Goal: Task Accomplishment & Management: Use online tool/utility

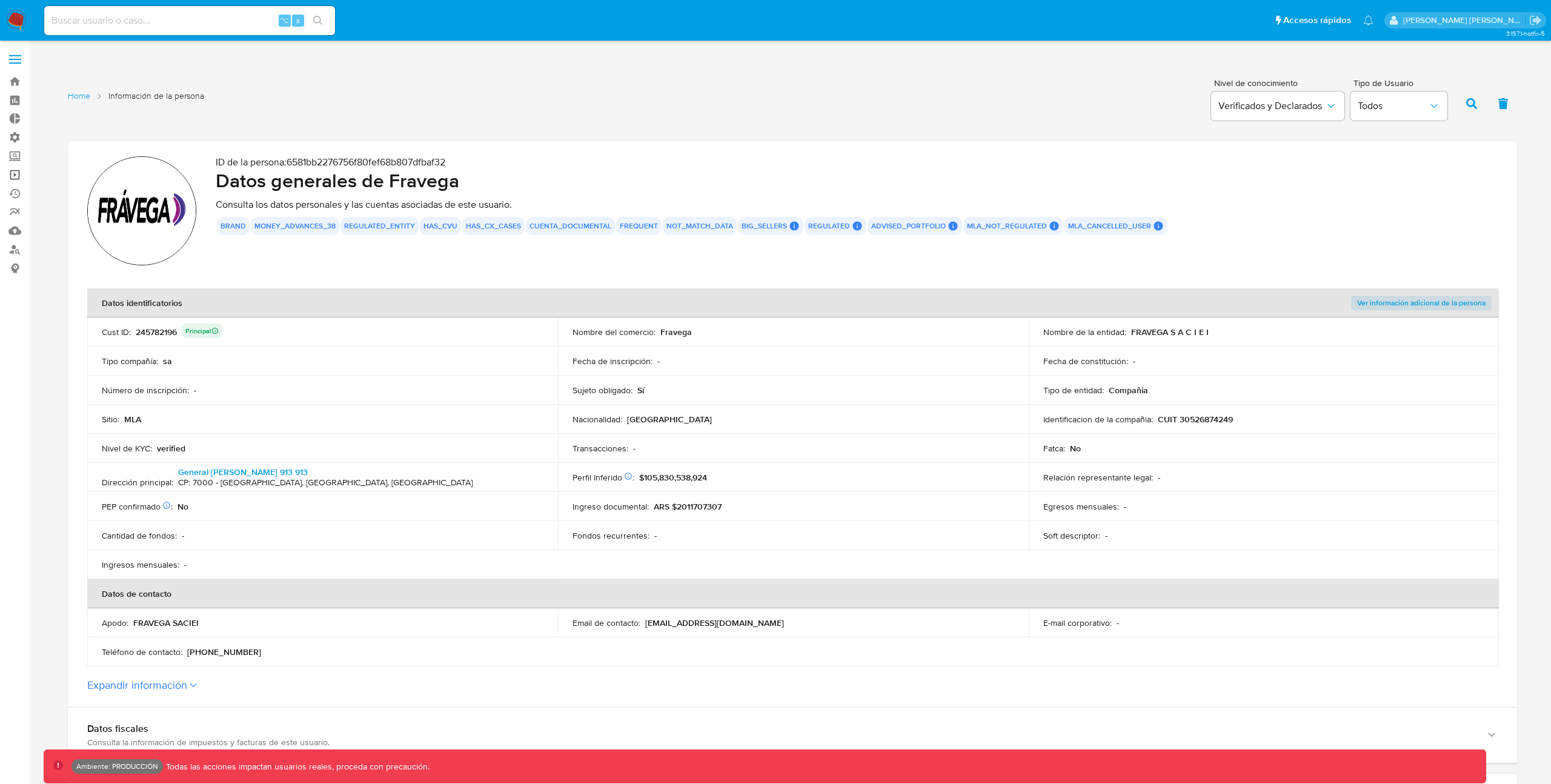
click at [20, 172] on link "Operaciones masivas" at bounding box center [72, 175] width 144 height 19
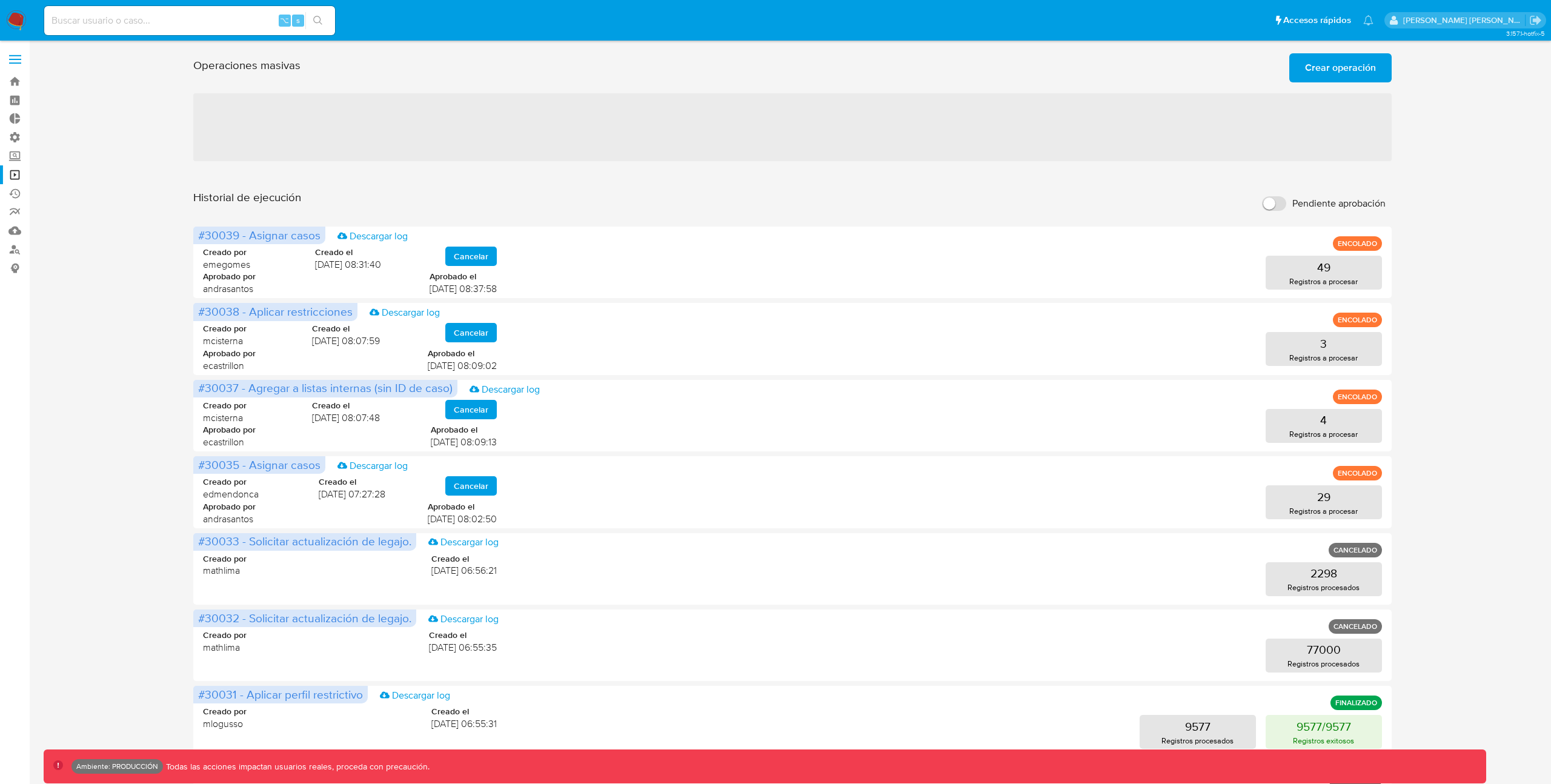
click at [1327, 70] on span "Crear operación" at bounding box center [1340, 68] width 71 height 27
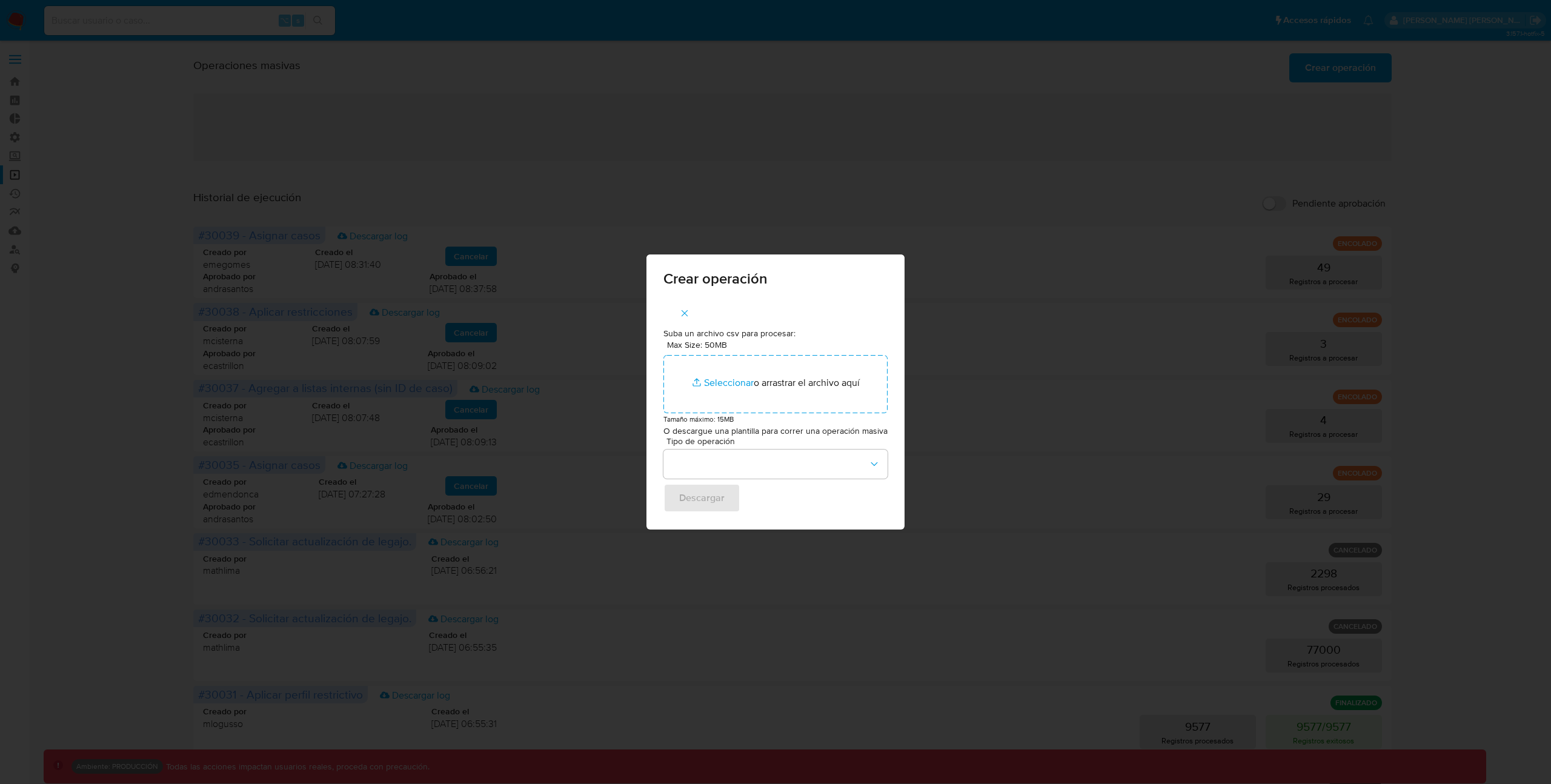
click at [687, 316] on icon "button" at bounding box center [684, 313] width 11 height 11
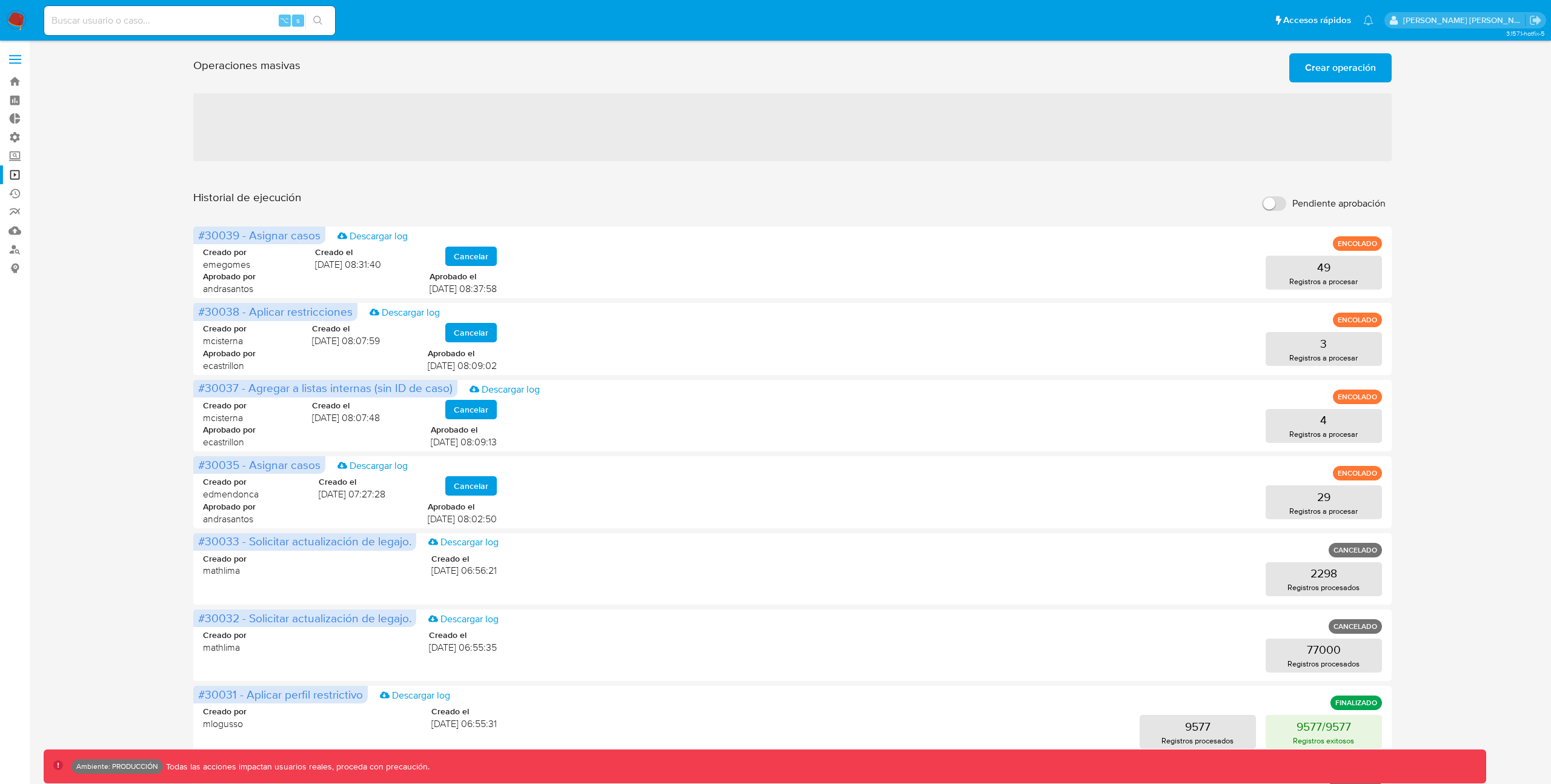
click at [773, 114] on span "‌" at bounding box center [792, 127] width 1198 height 68
click at [1349, 69] on span "Crear operación" at bounding box center [1340, 67] width 71 height 27
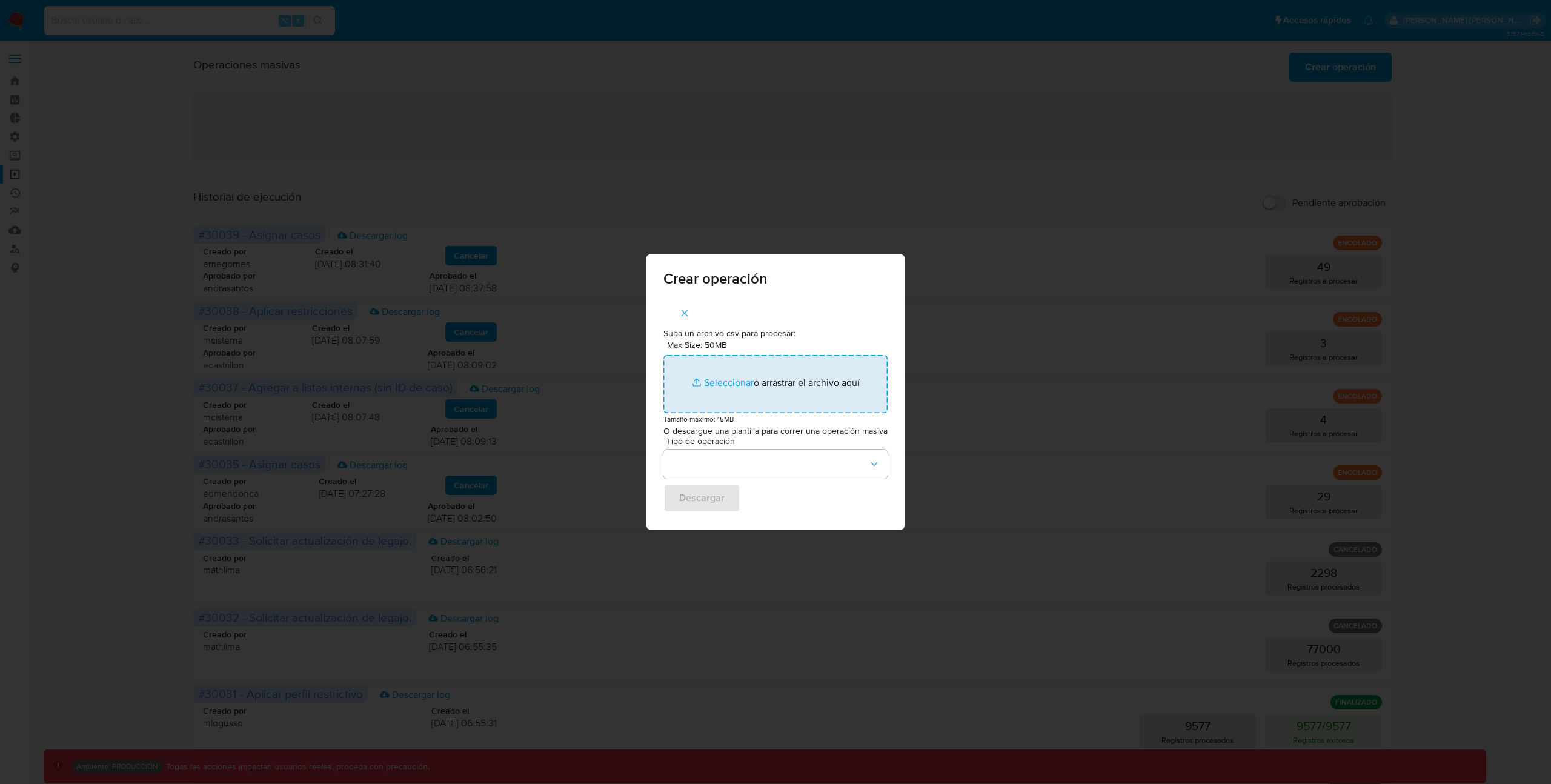
click at [718, 380] on input "Max Size: 50MB Seleccionar archivos" at bounding box center [775, 383] width 224 height 58
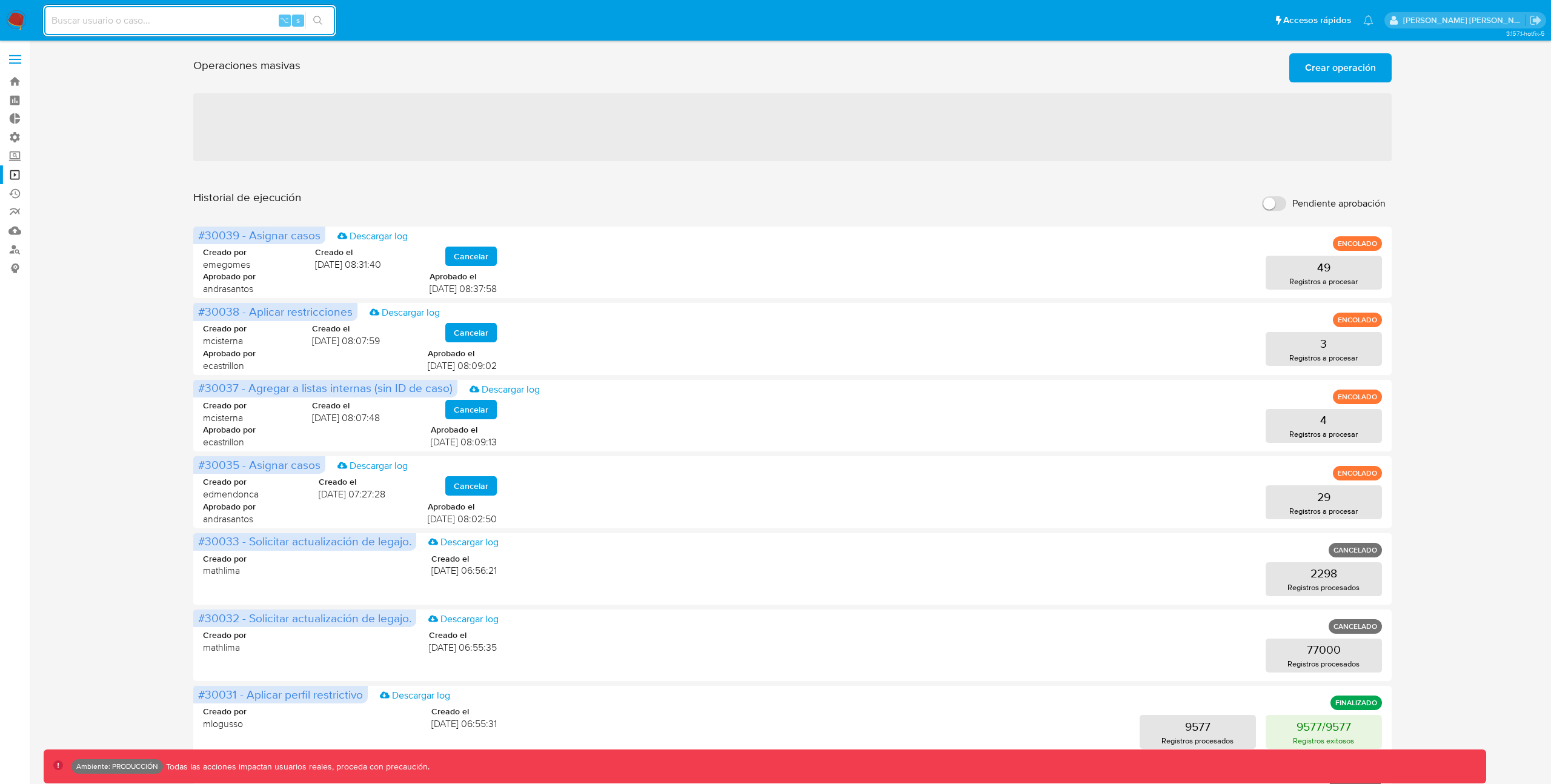
click at [1318, 67] on span "Crear operación" at bounding box center [1340, 68] width 71 height 27
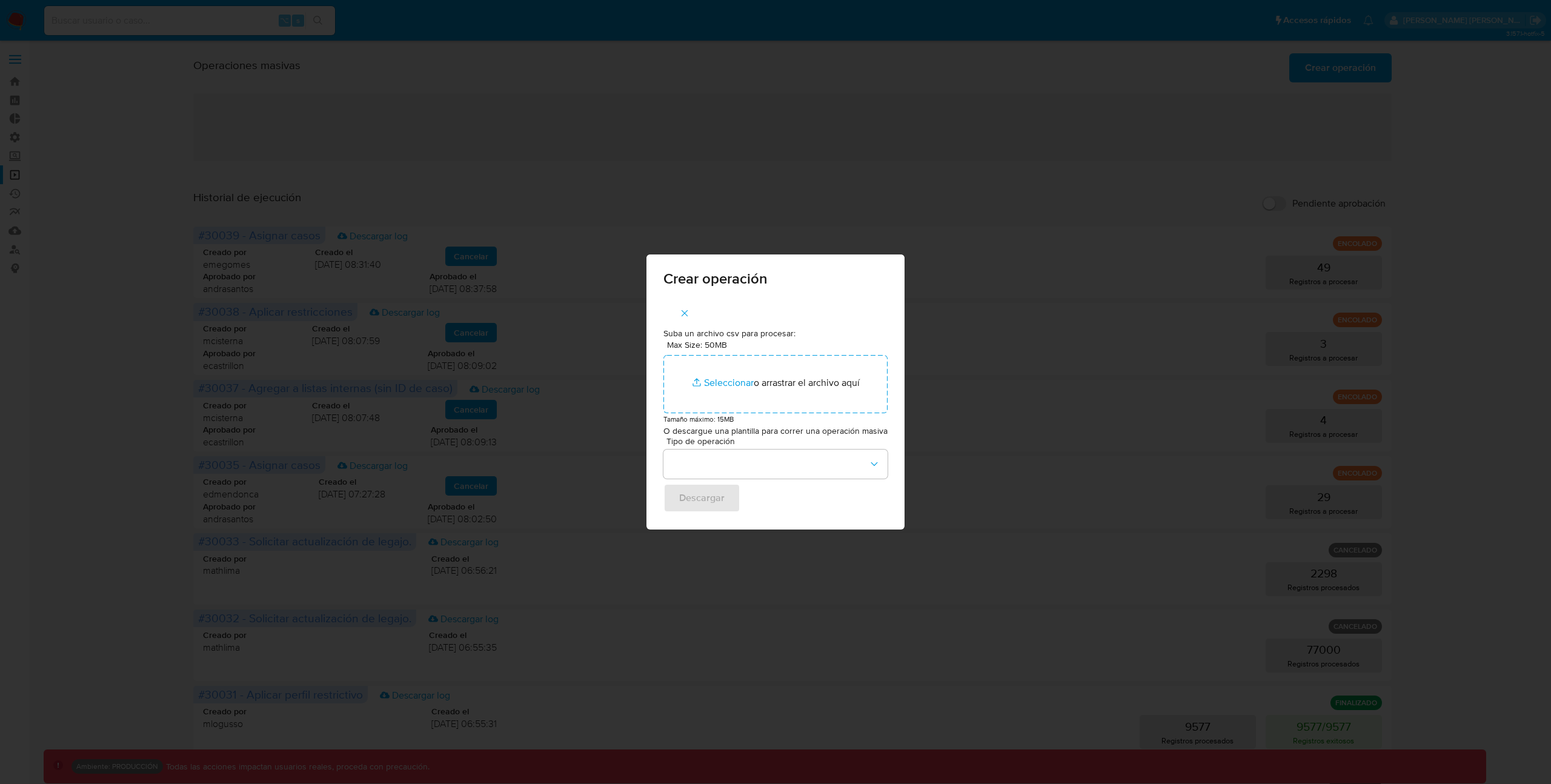
drag, startPoint x: 1492, startPoint y: 327, endPoint x: 1486, endPoint y: 328, distance: 6.1
click at [1492, 327] on div "Crear operación Suba un archivo csv para procesar: Max Size: 50MB Seleccionar a…" at bounding box center [775, 392] width 1551 height 784
click at [686, 313] on icon "button" at bounding box center [684, 313] width 11 height 11
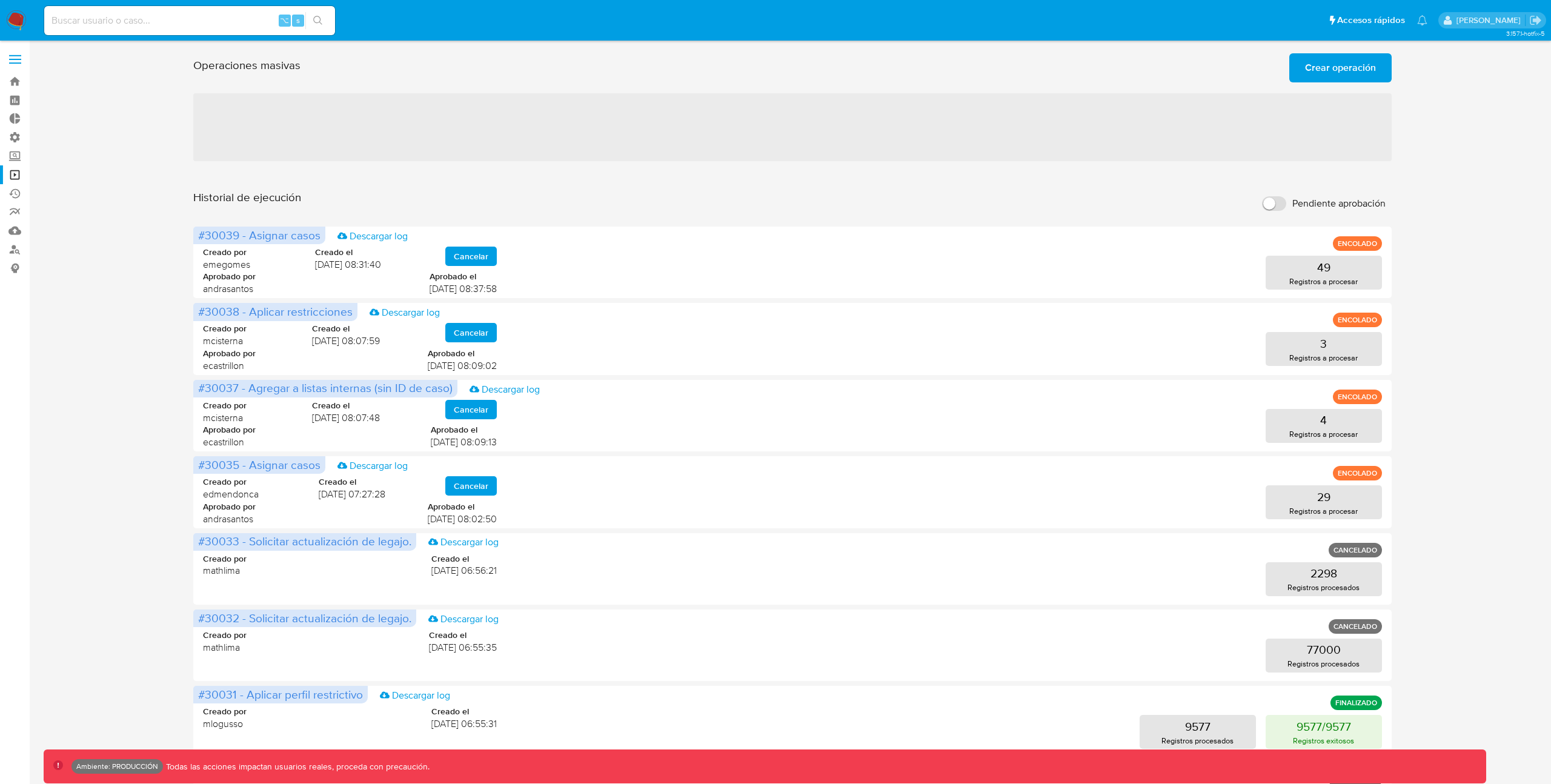
click at [1336, 69] on span "Crear operación" at bounding box center [1340, 68] width 71 height 27
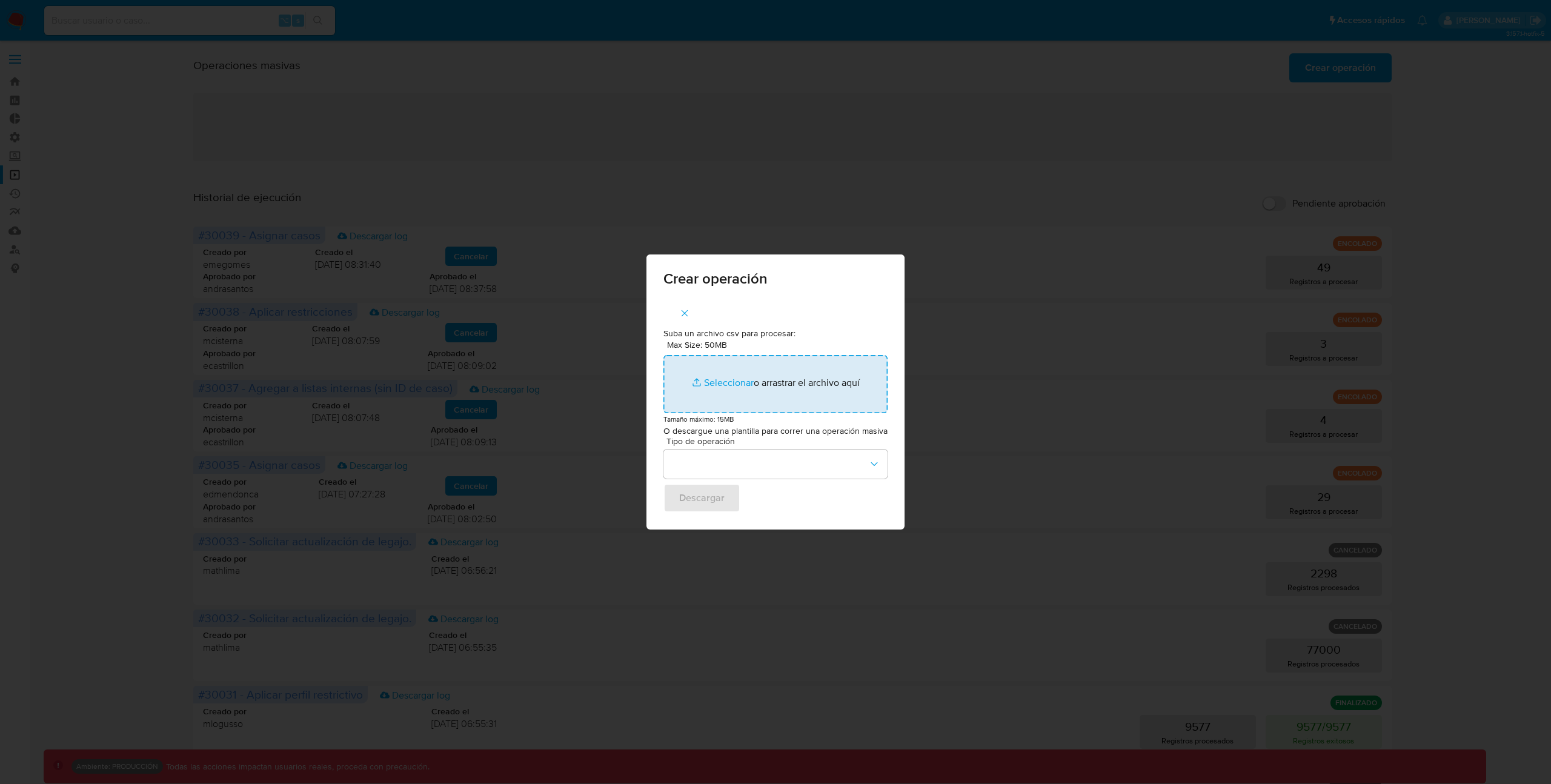
click at [725, 385] on input "Max Size: 50MB Seleccionar archivos" at bounding box center [775, 383] width 224 height 58
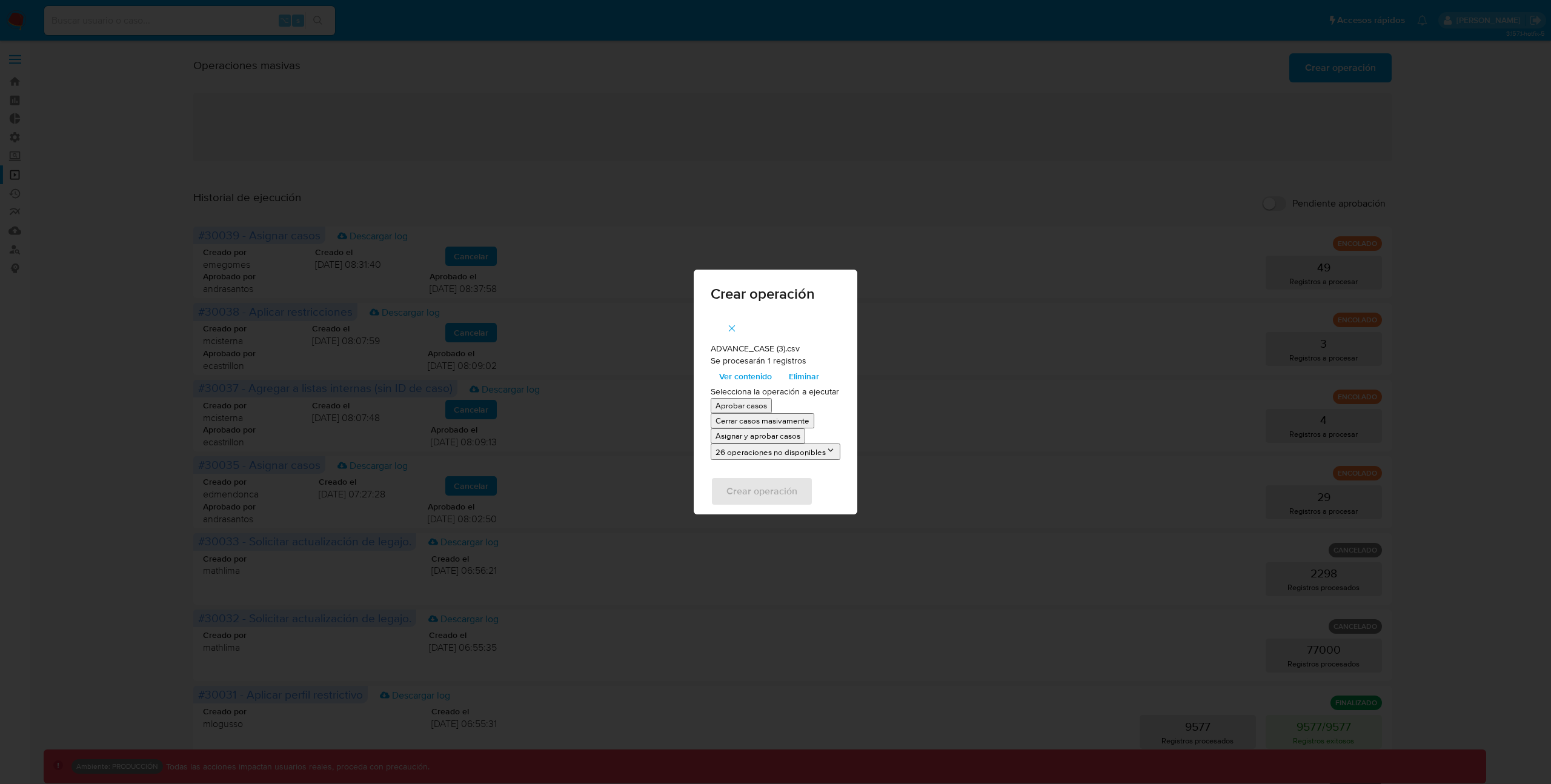
click at [748, 378] on span "Ver contenido" at bounding box center [745, 376] width 53 height 17
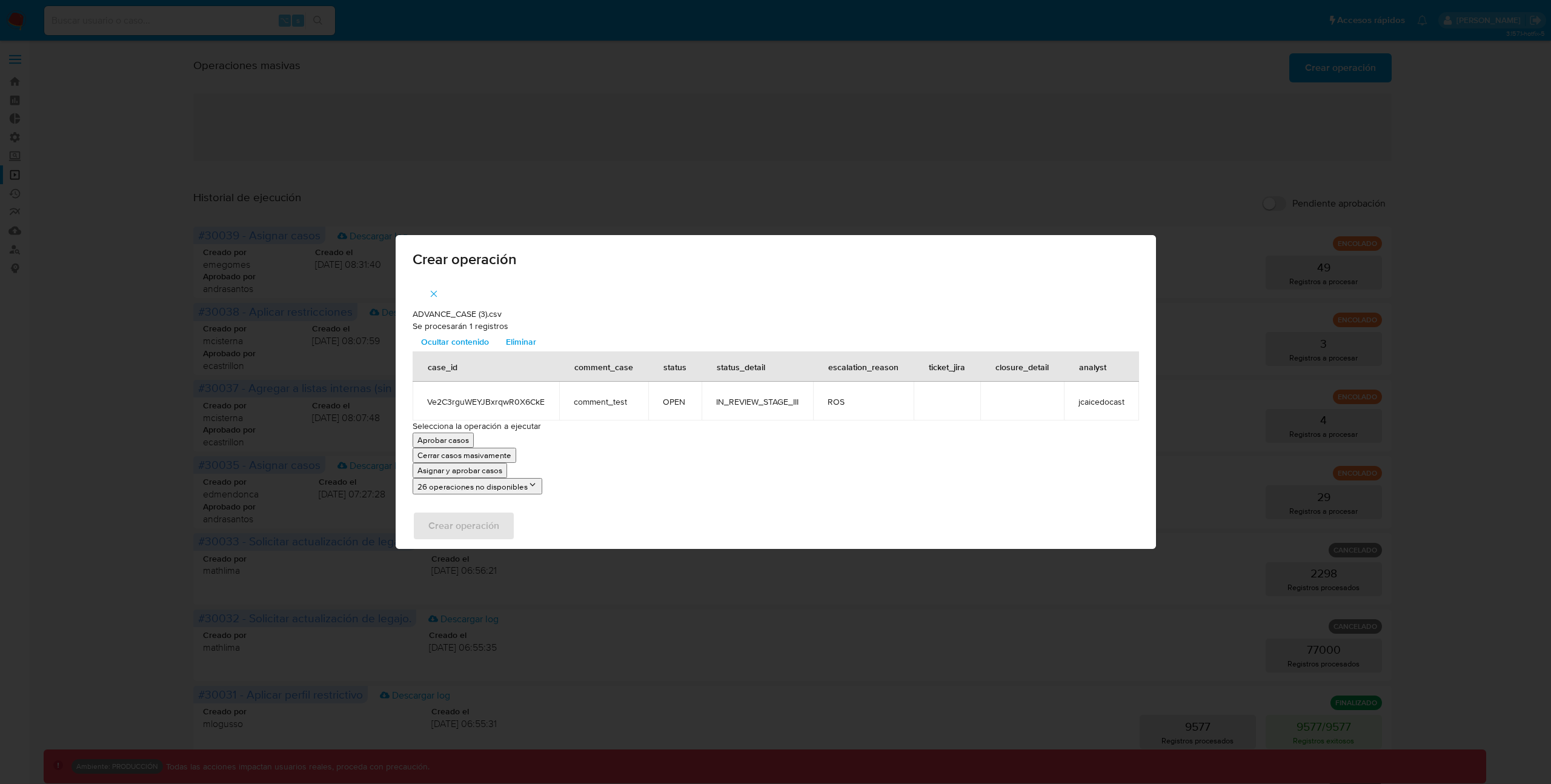
click at [438, 295] on icon "button" at bounding box center [434, 293] width 11 height 11
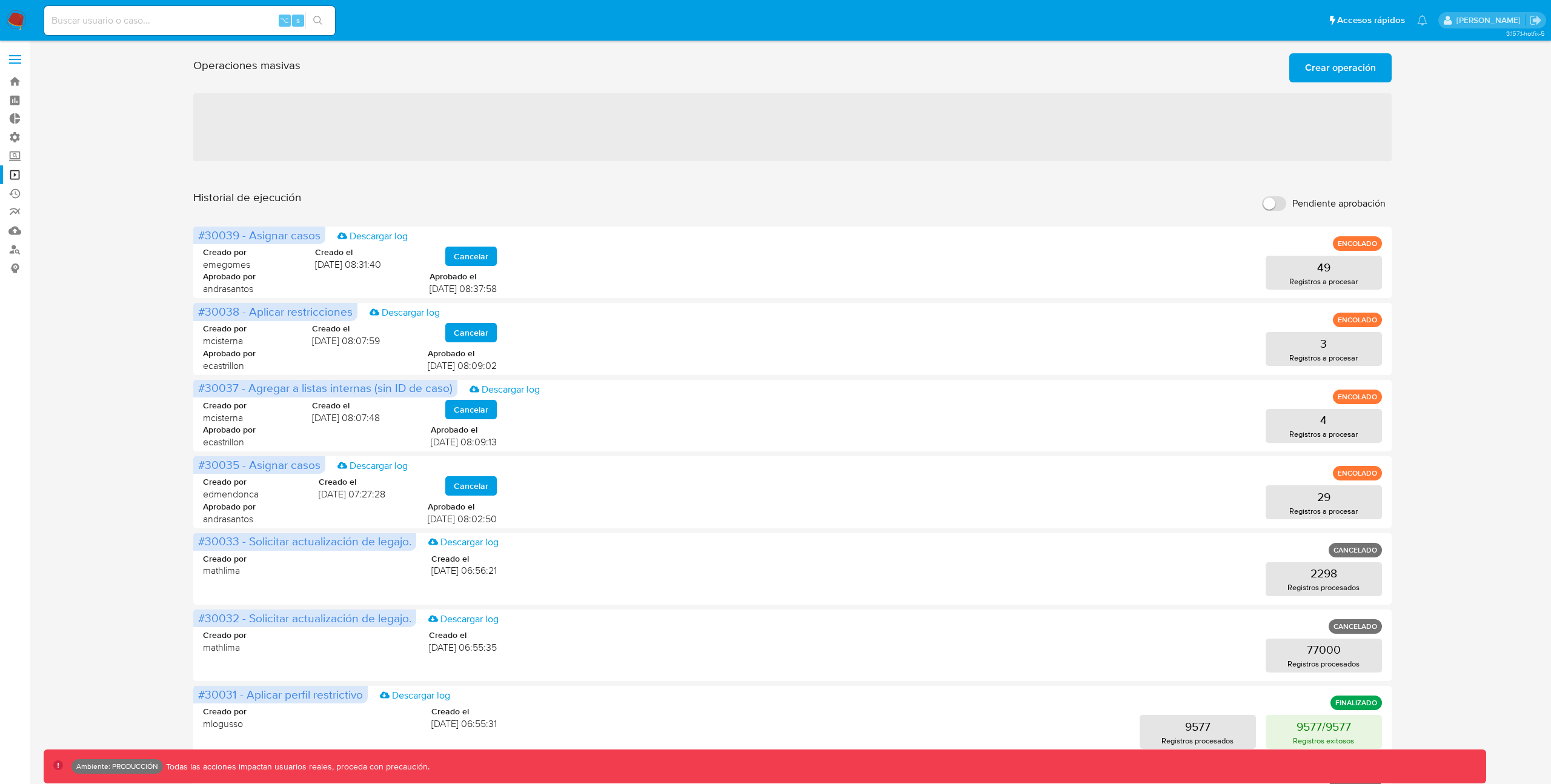
click at [1357, 71] on span "Crear operación" at bounding box center [1340, 68] width 71 height 27
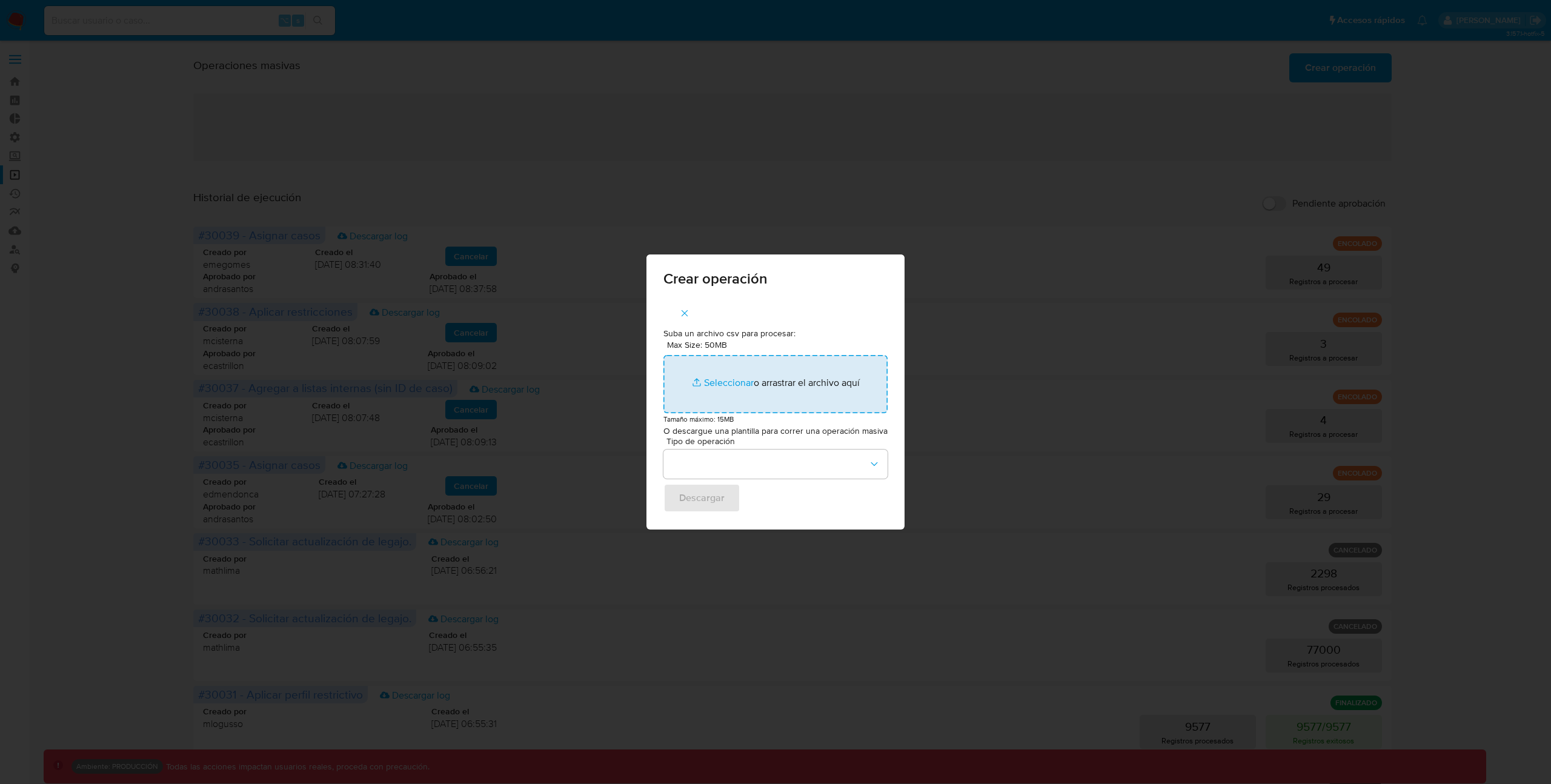
click at [724, 385] on input "Max Size: 50MB Seleccionar archivos" at bounding box center [775, 383] width 224 height 58
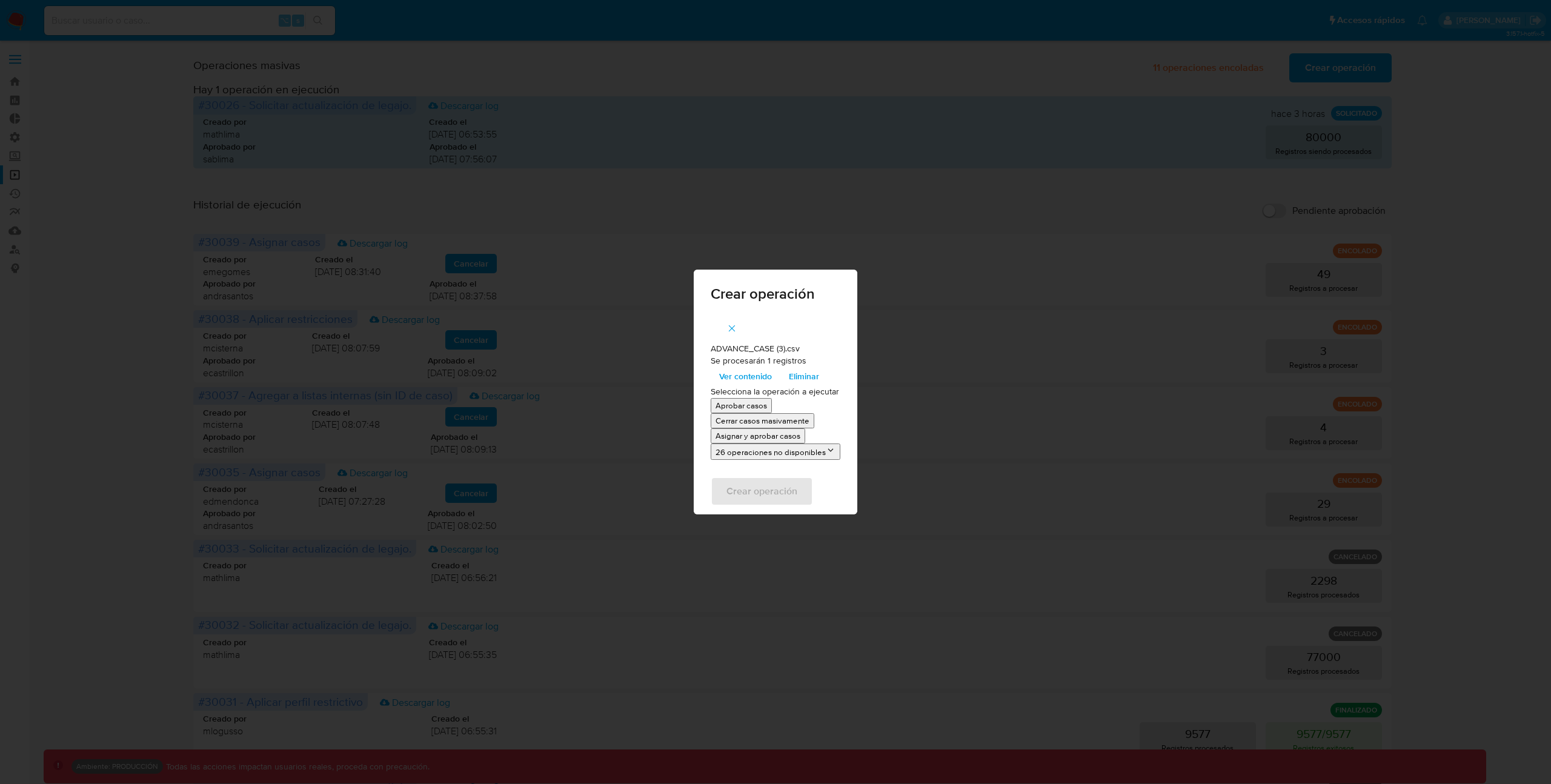
click at [1080, 197] on div "Crear operación ADVANCE_CASE (3).csv Se procesarán 1 registros Ver contenido El…" at bounding box center [775, 392] width 1551 height 784
click at [731, 326] on icon "button" at bounding box center [731, 328] width 11 height 11
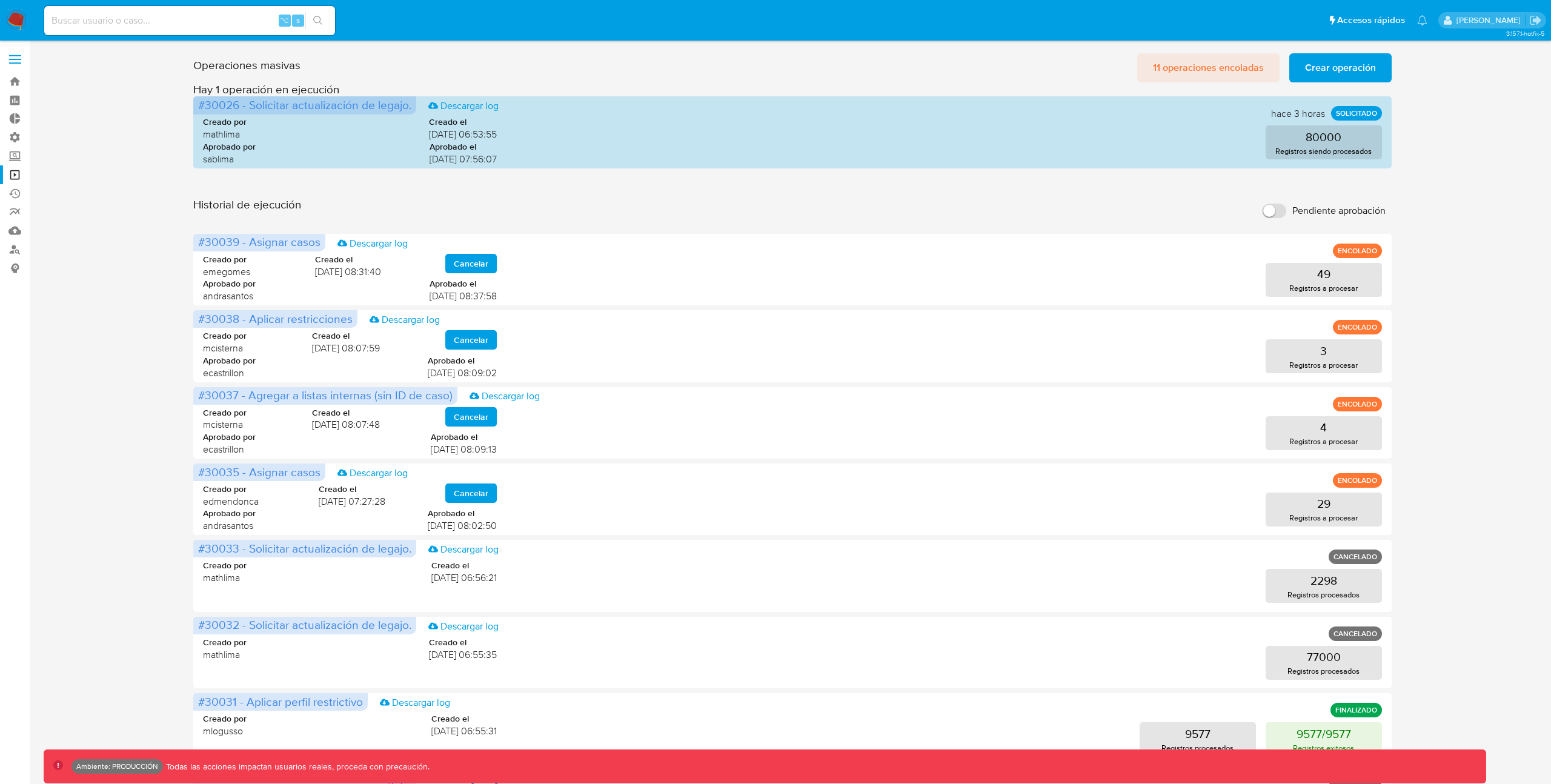
click at [1200, 65] on span "11 operaciones encoladas" at bounding box center [1208, 68] width 111 height 27
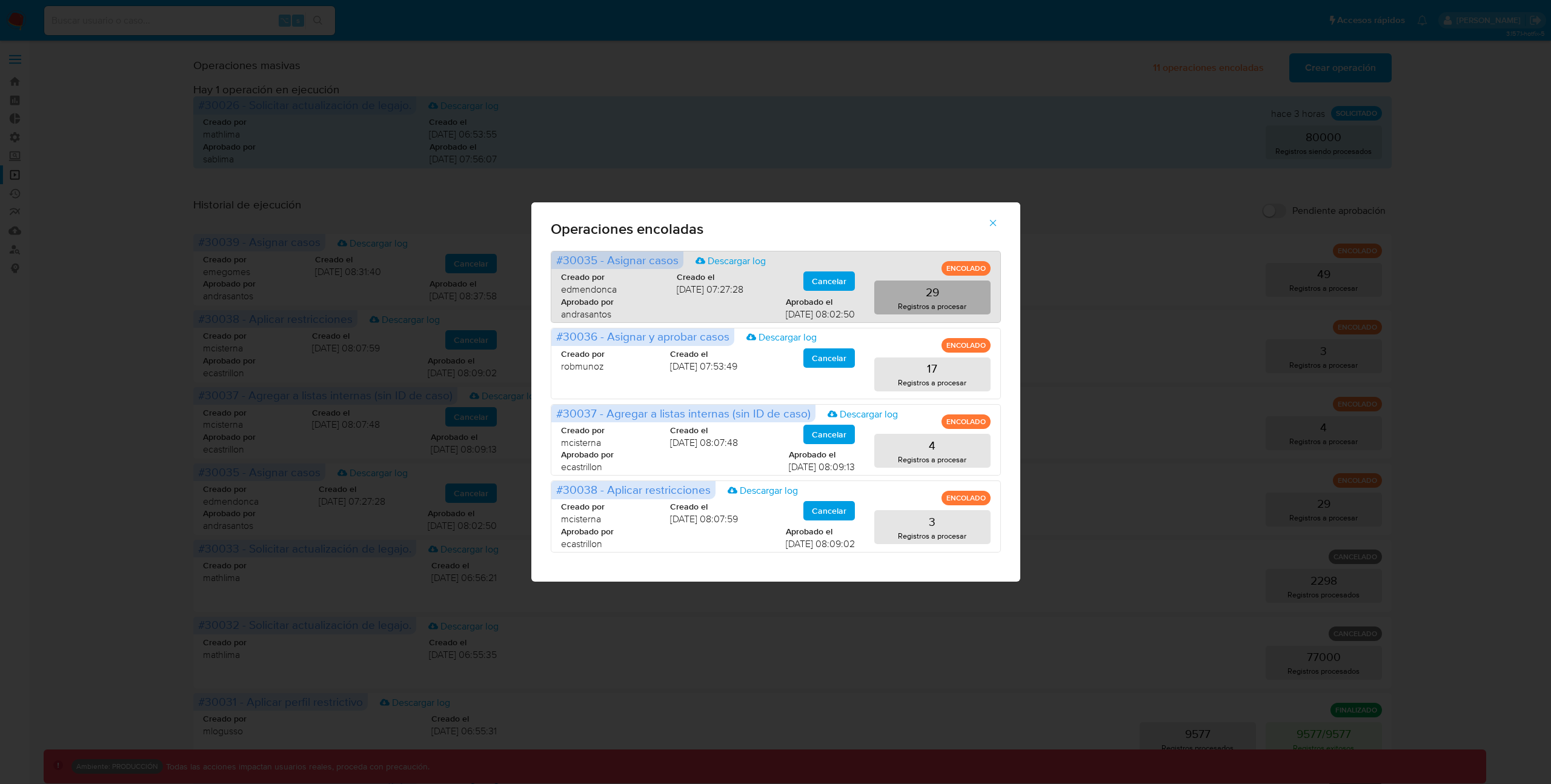
click at [909, 300] on p "Registros a procesar" at bounding box center [932, 306] width 69 height 11
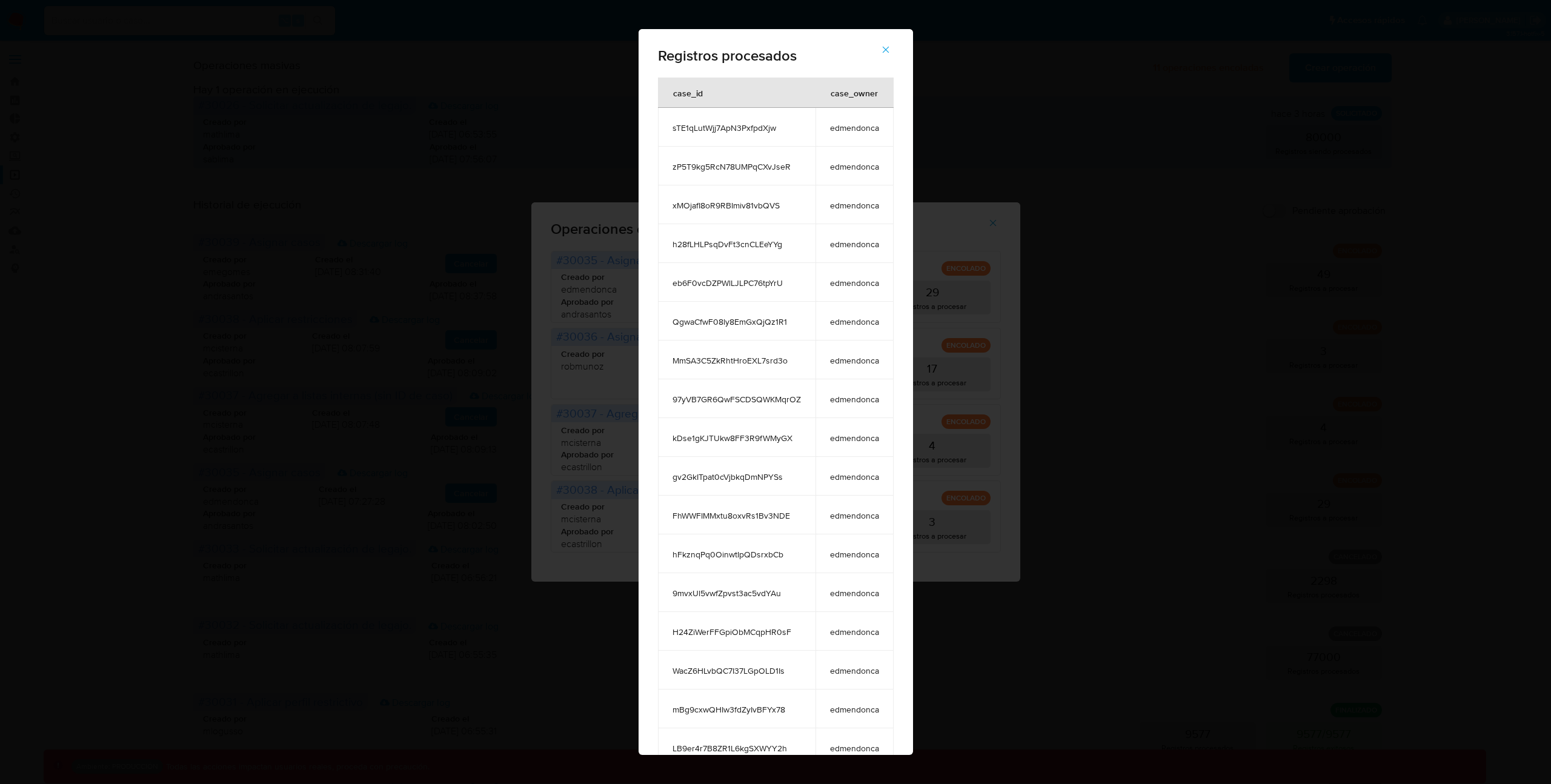
click at [885, 51] on icon "button" at bounding box center [885, 50] width 11 height 11
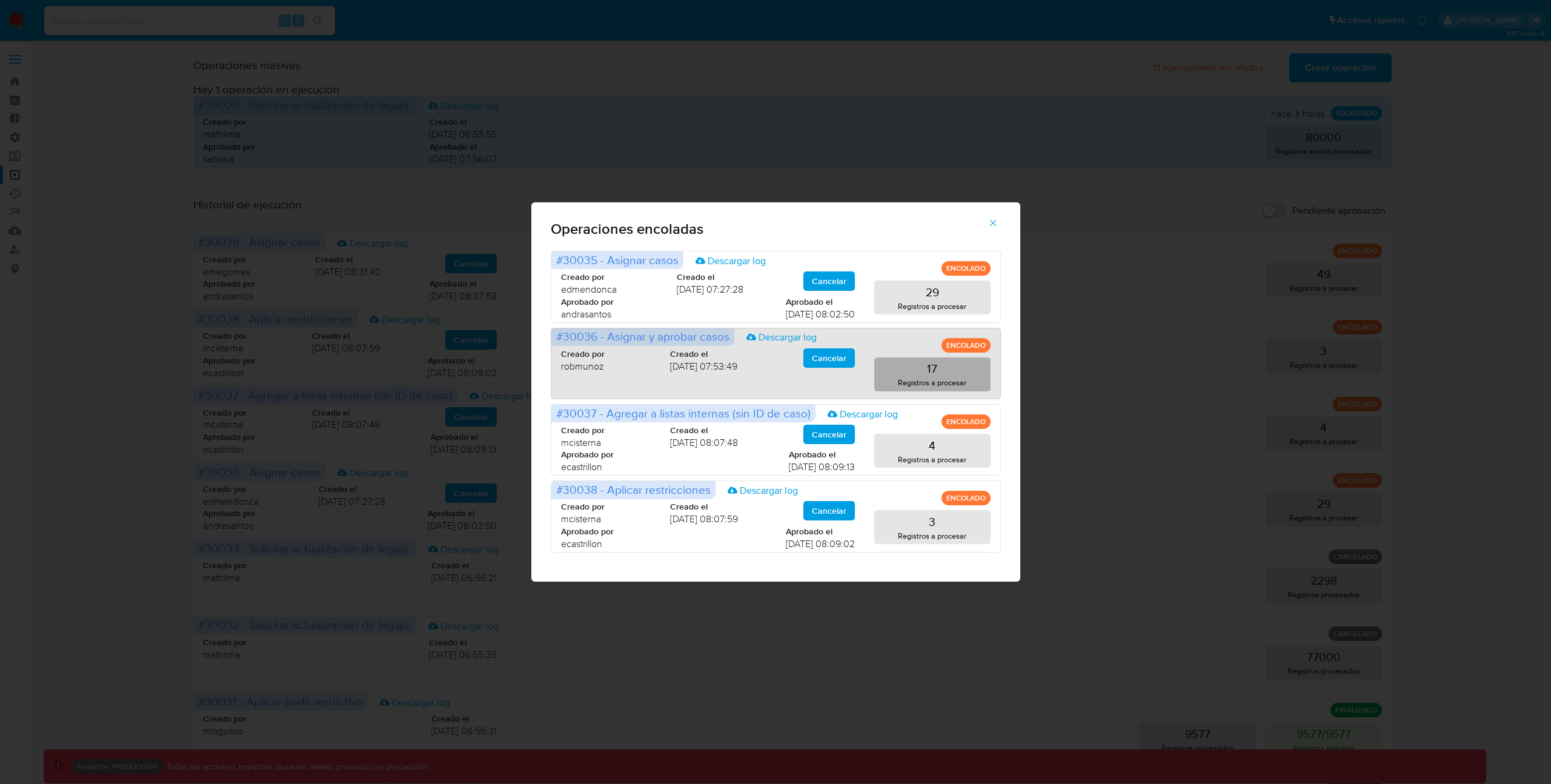
click at [904, 371] on button "17 Registros a procesar" at bounding box center [932, 374] width 116 height 34
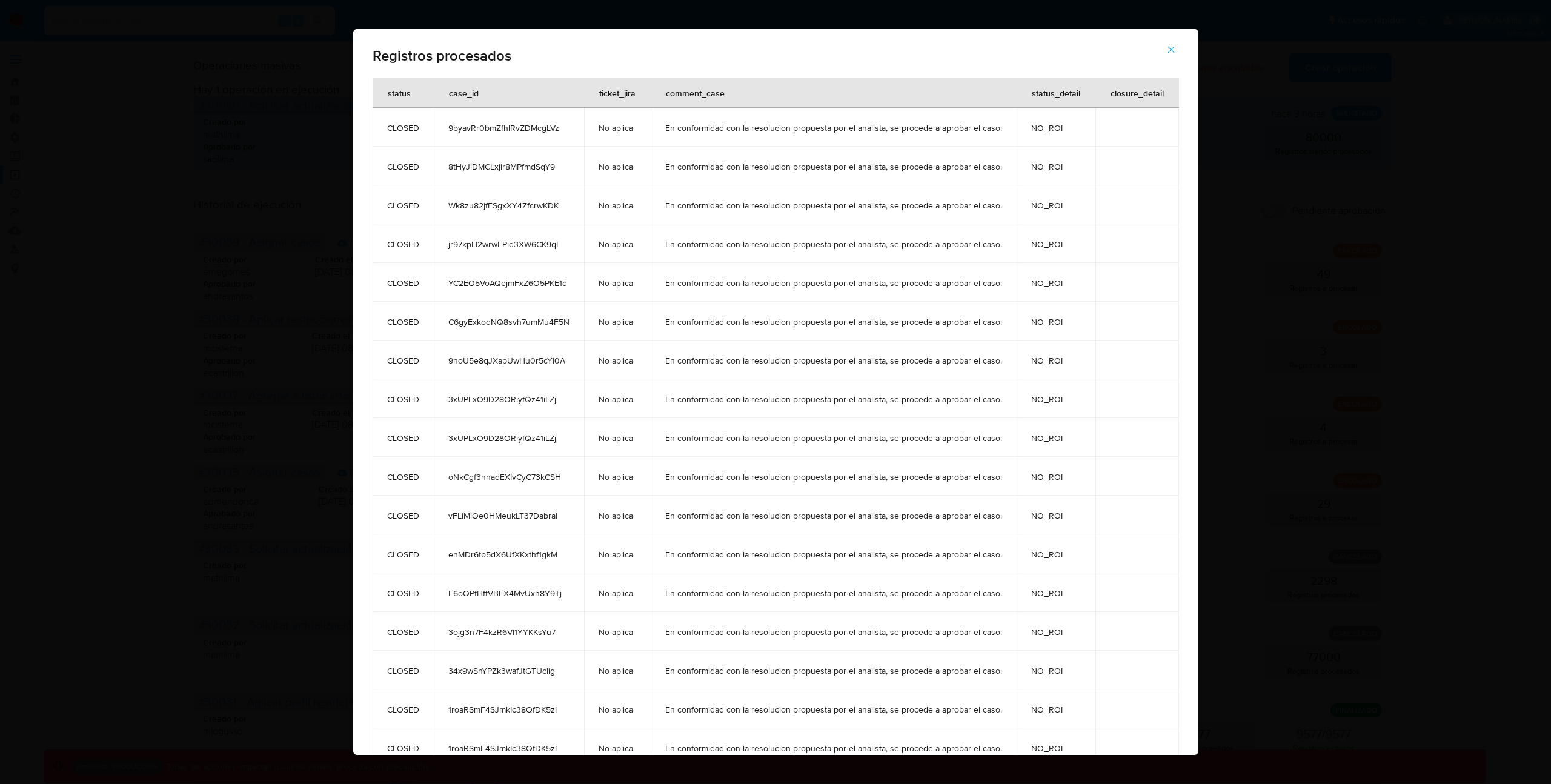
scroll to position [32, 0]
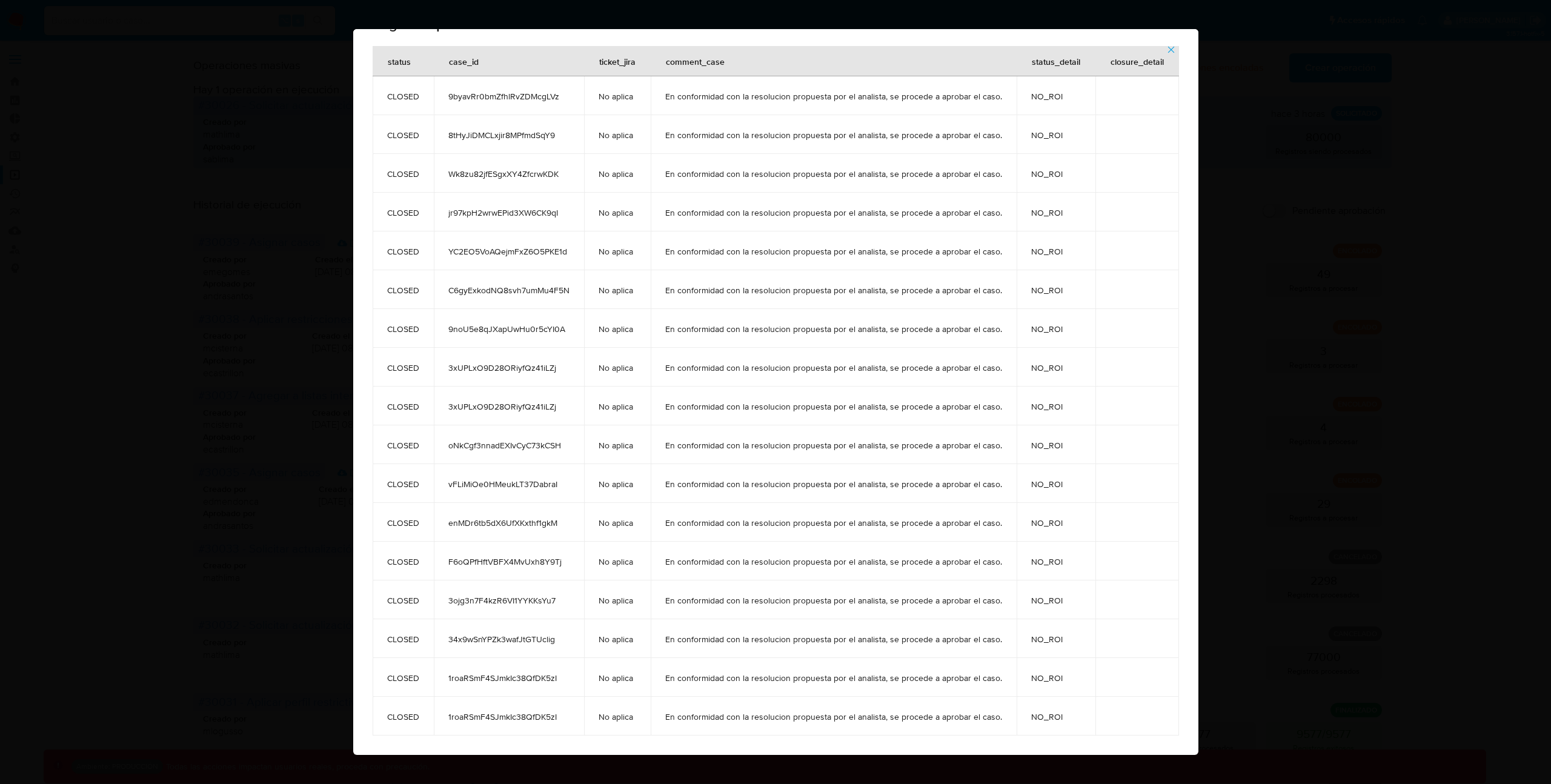
click at [1170, 50] on icon "button" at bounding box center [1171, 50] width 11 height 11
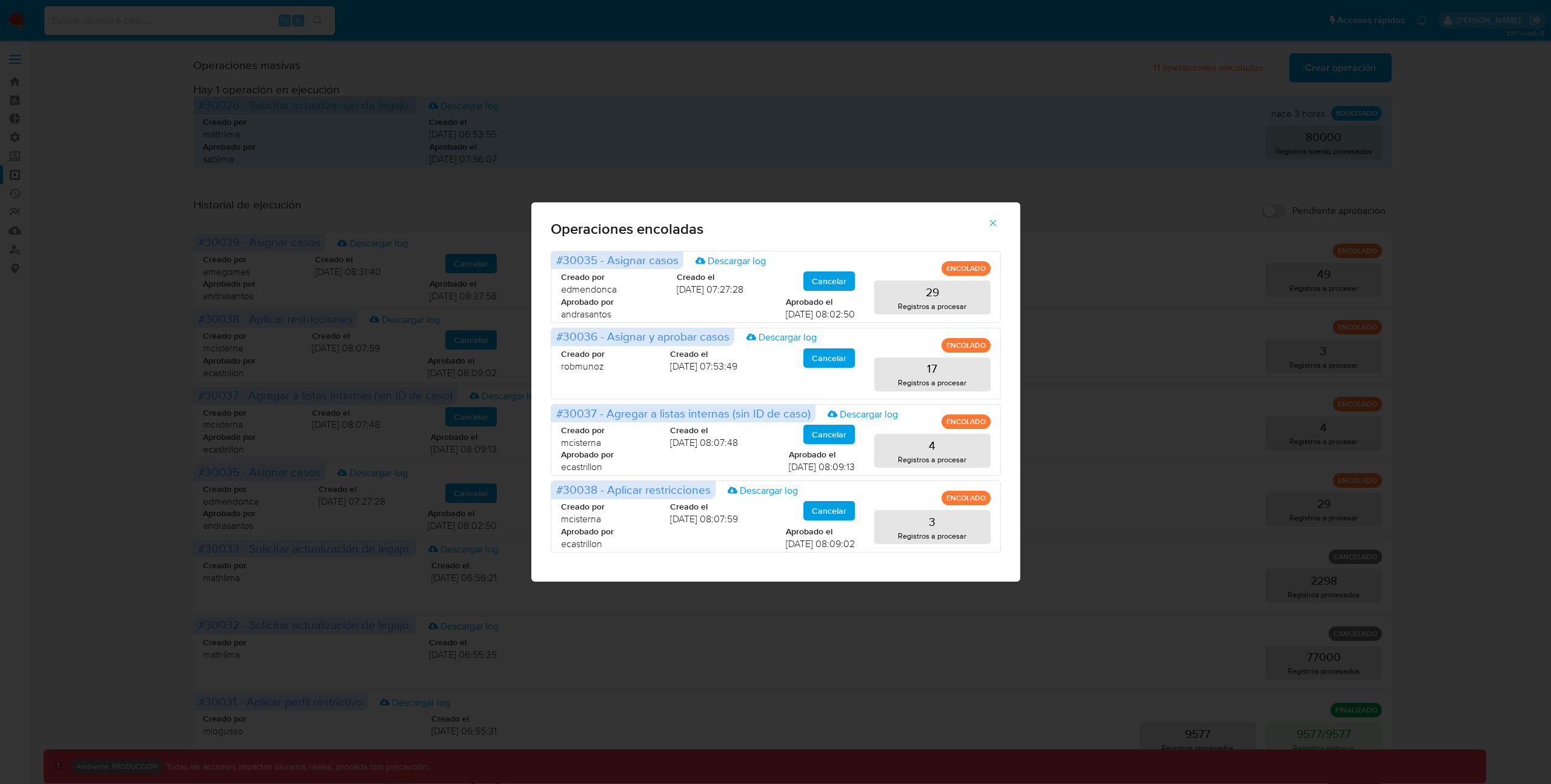
click at [995, 223] on icon "button" at bounding box center [993, 223] width 11 height 11
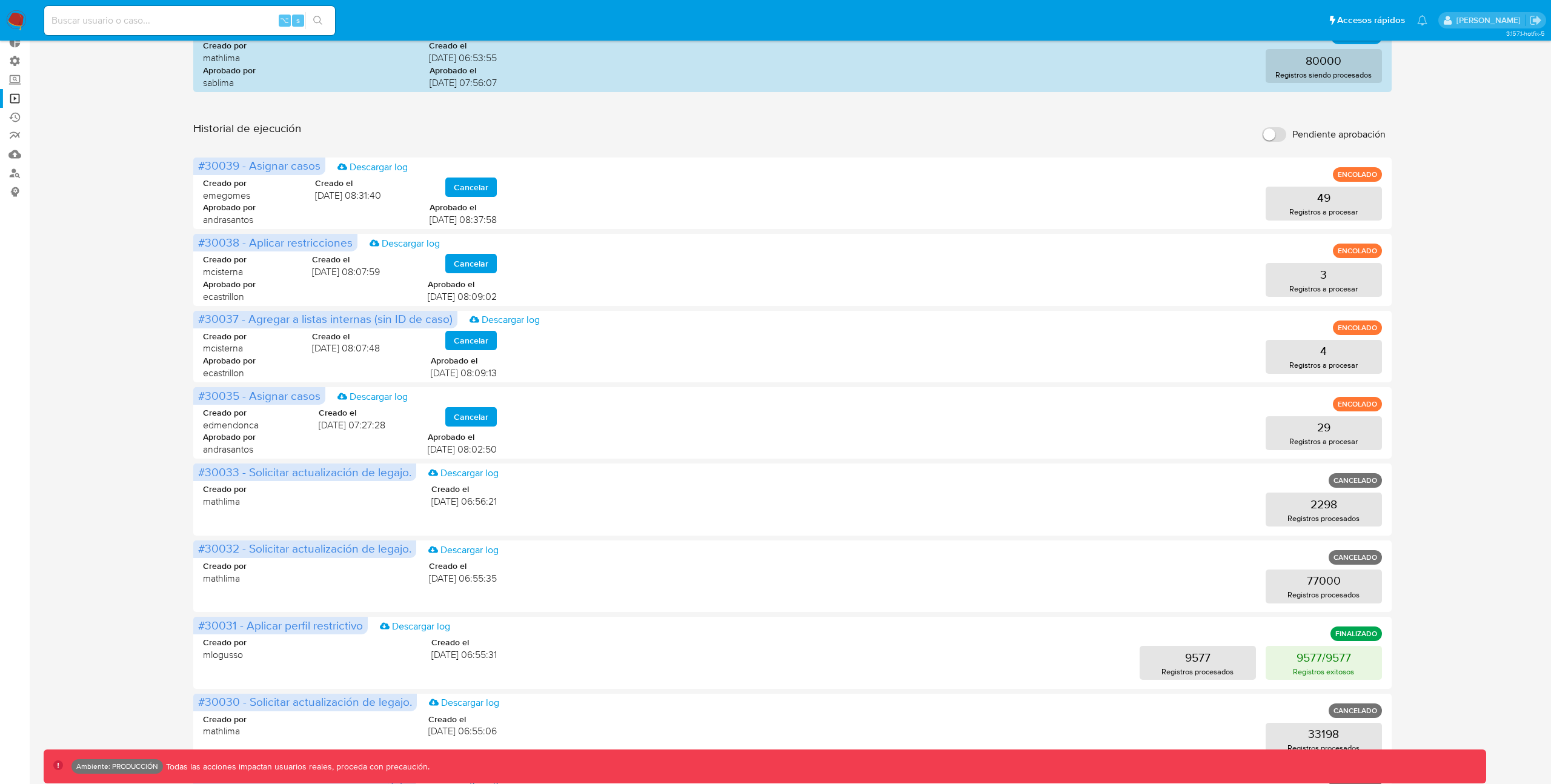
scroll to position [0, 0]
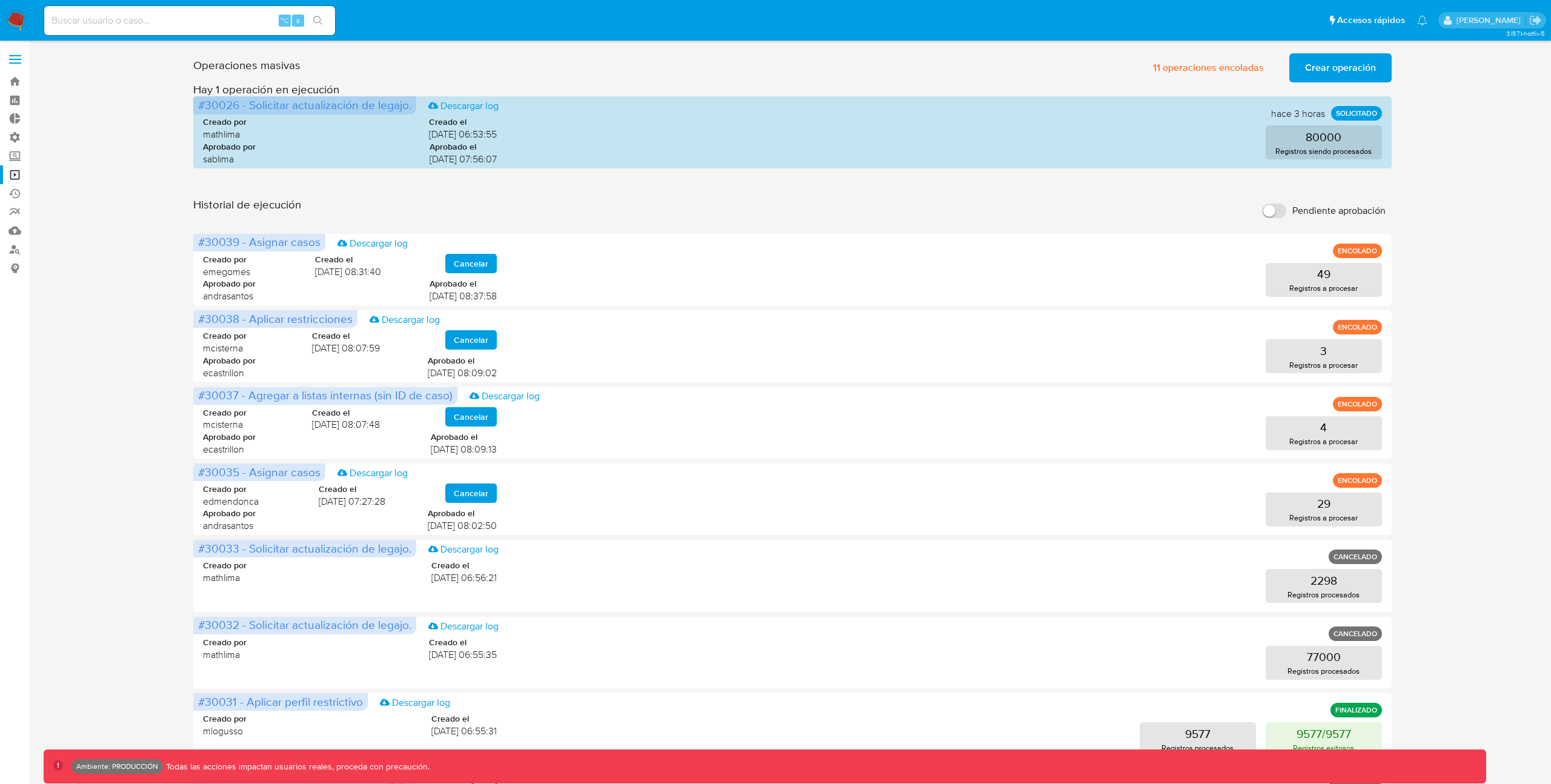
click at [1323, 67] on span "Crear operación" at bounding box center [1340, 68] width 71 height 27
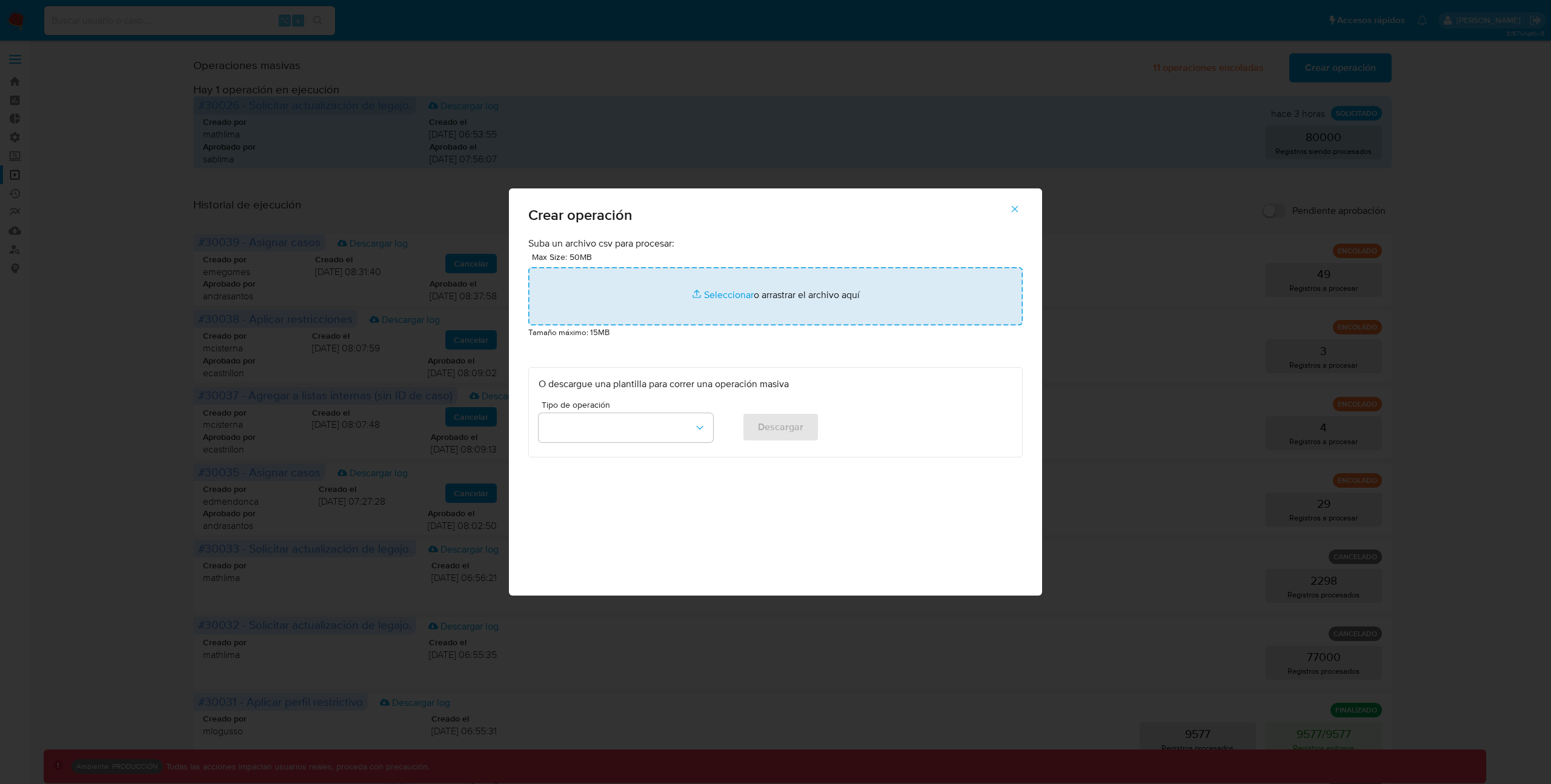
click at [723, 294] on input "file" at bounding box center [775, 296] width 494 height 58
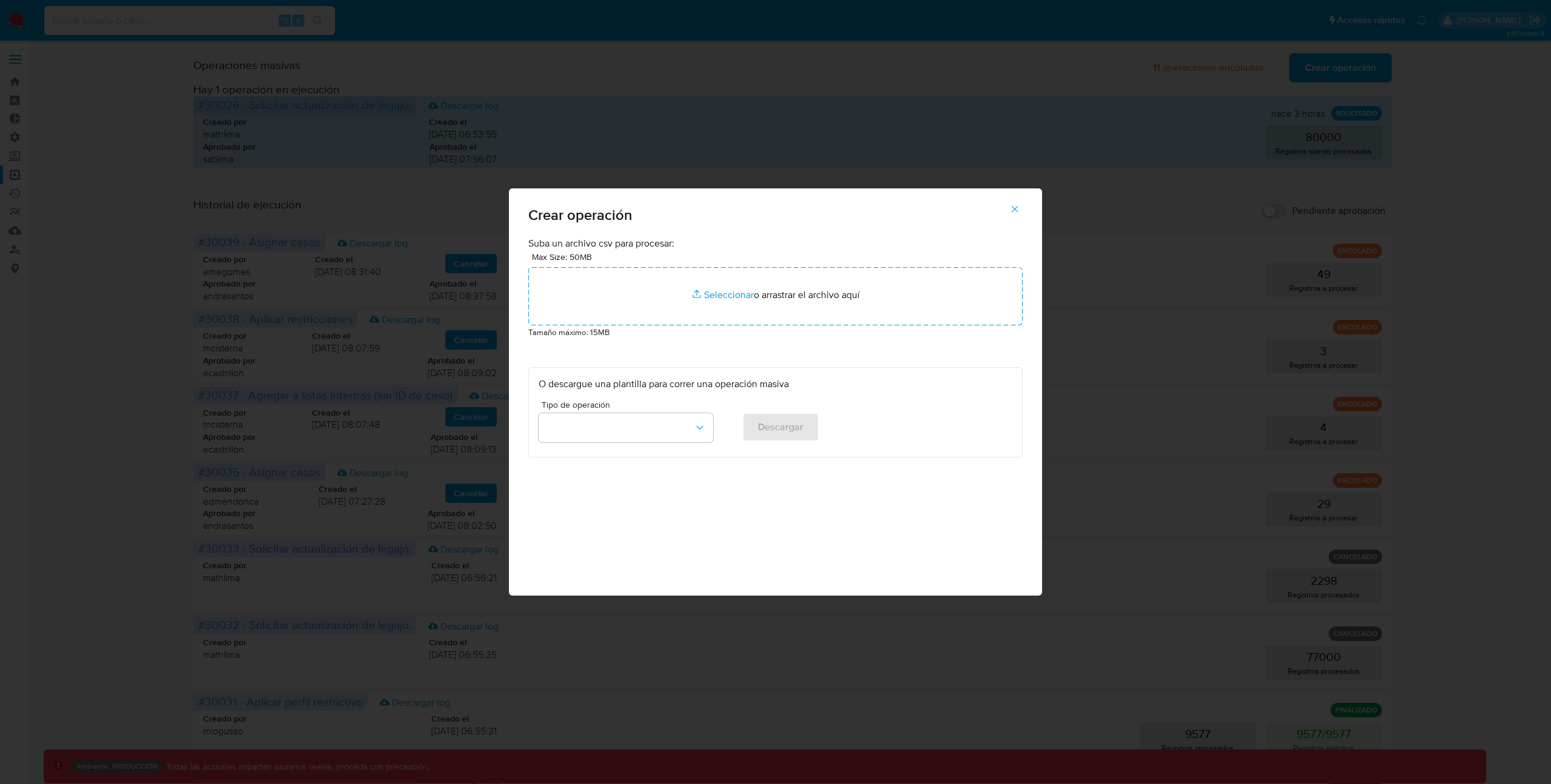
type input "C:\fakepath\ADVANCE_CASE_1000_records.csv"
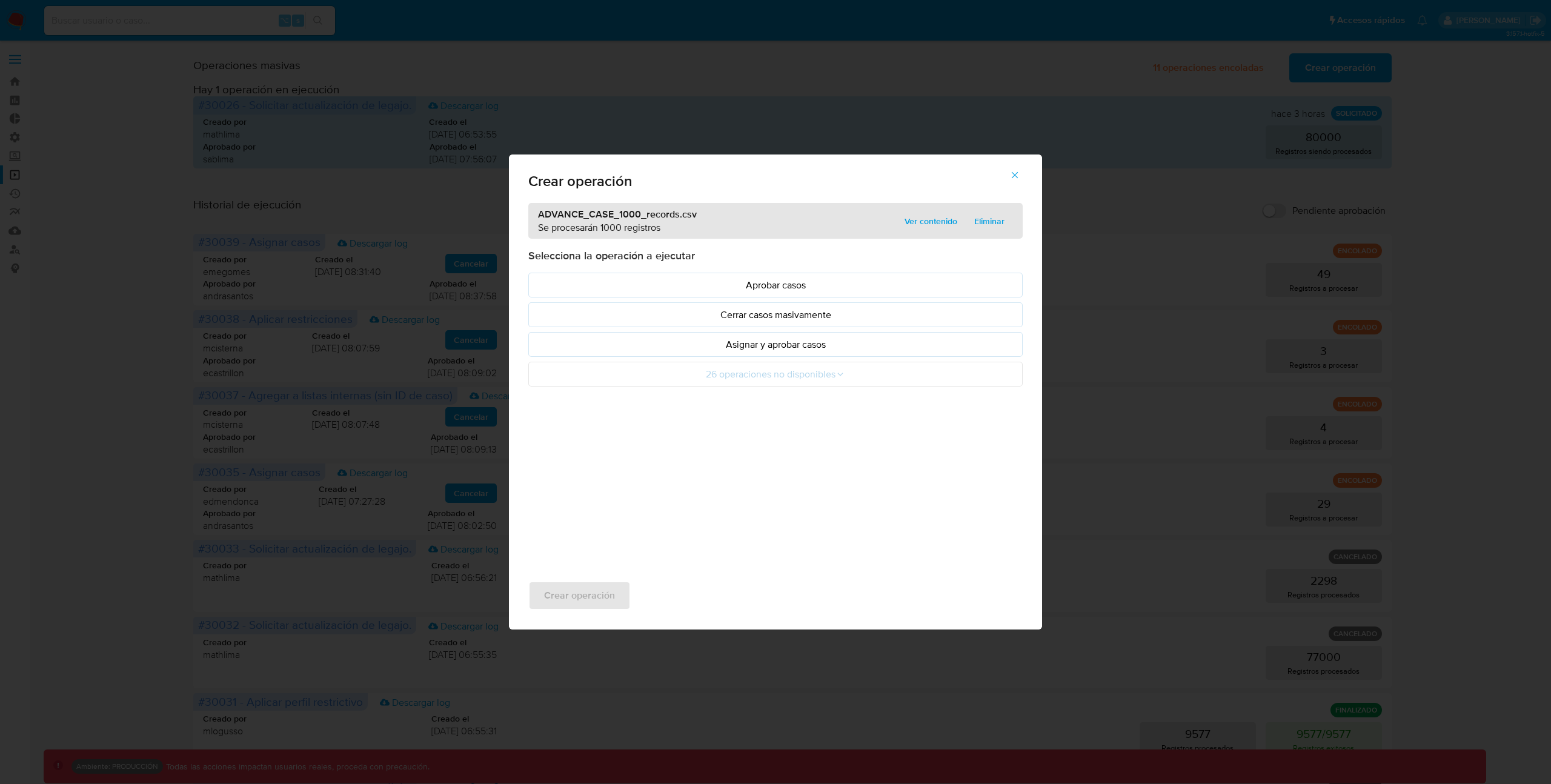
click at [982, 218] on span "Eliminar" at bounding box center [989, 221] width 31 height 17
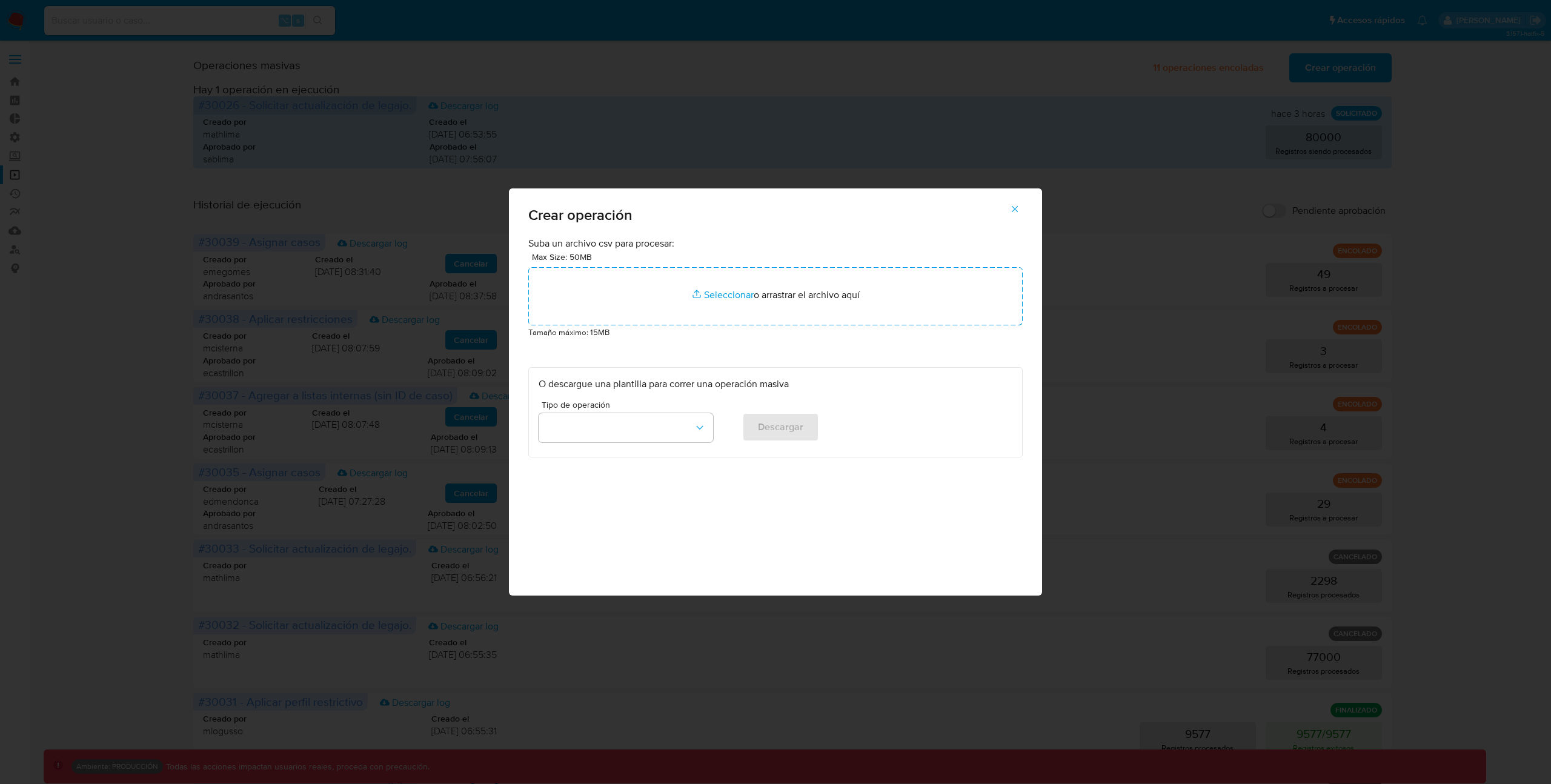
click at [1011, 205] on icon "button" at bounding box center [1014, 209] width 11 height 11
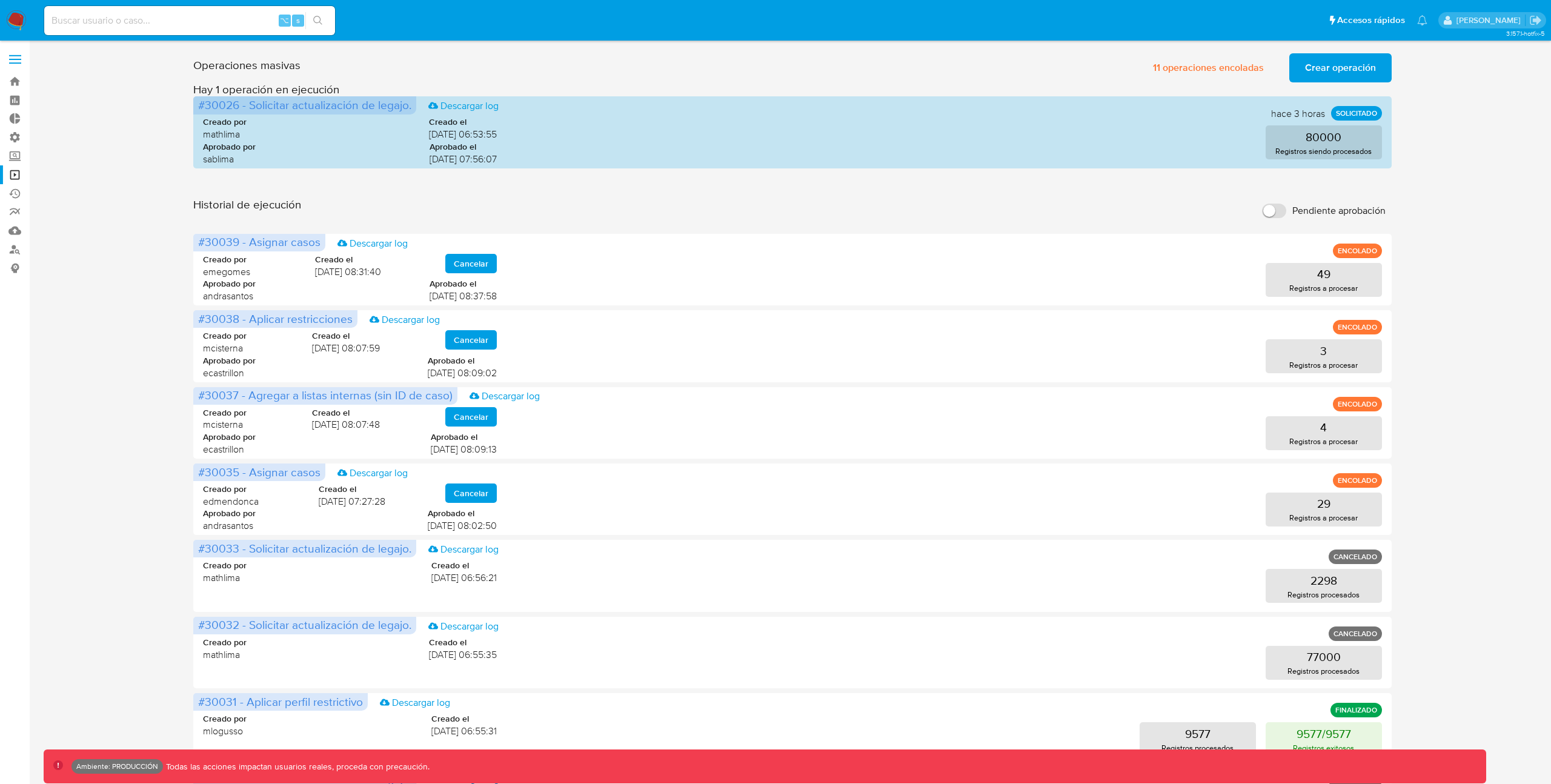
scroll to position [3, 0]
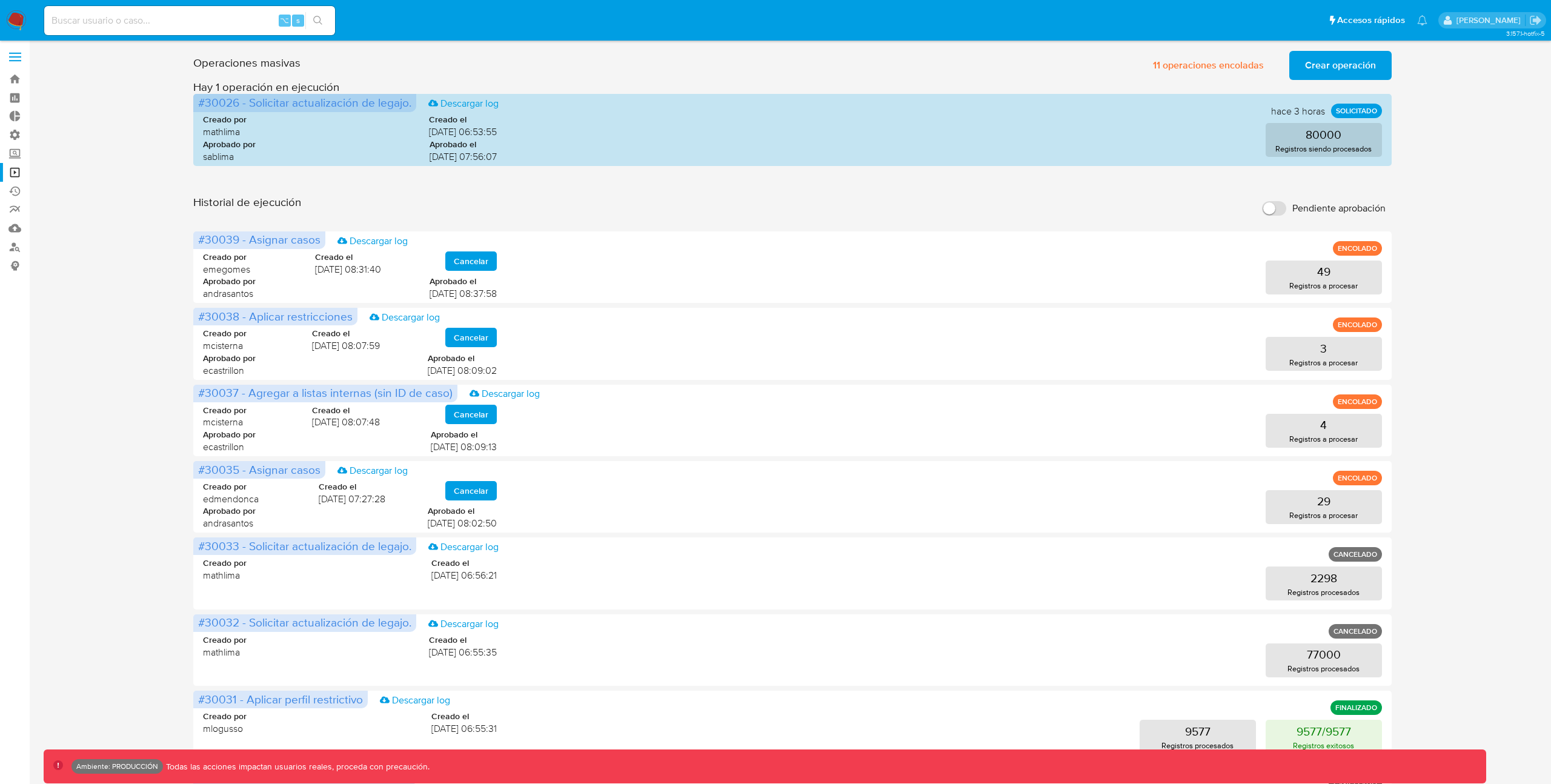
click at [1317, 63] on span "Crear operación" at bounding box center [1340, 65] width 71 height 27
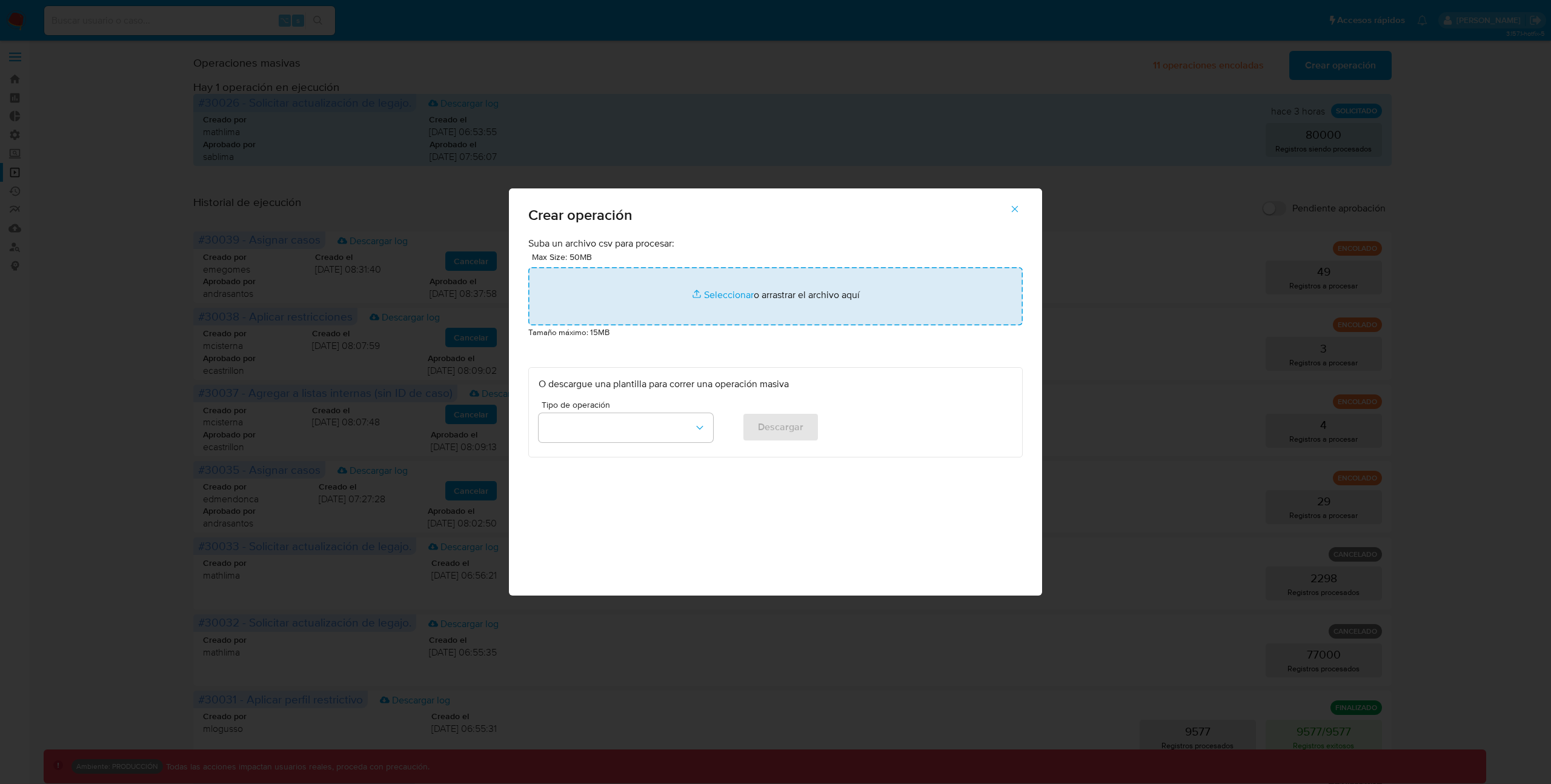
click at [726, 296] on input "file" at bounding box center [775, 296] width 494 height 58
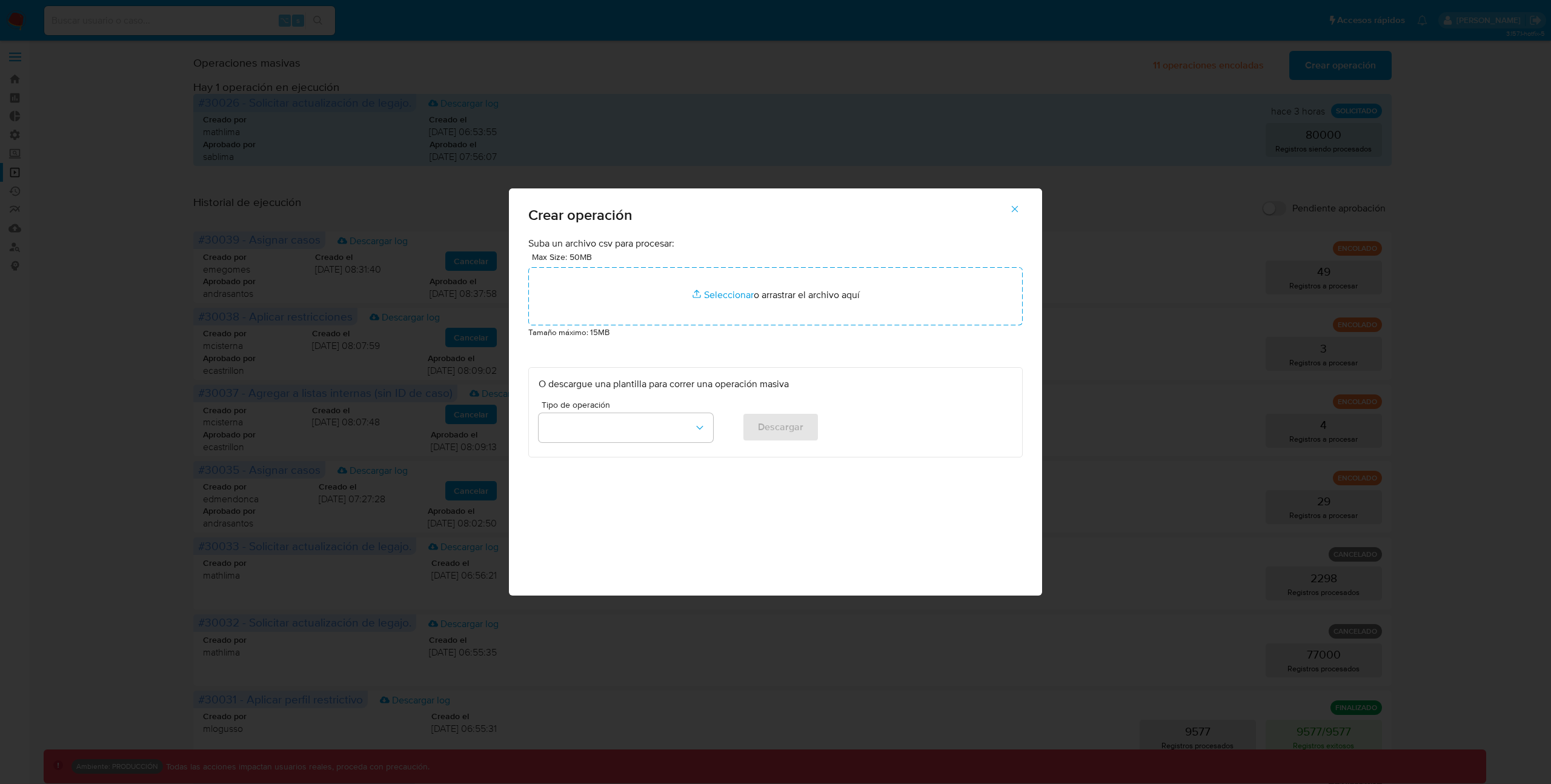
type input "C:\fakepath\ADVANCE_CASE_80000_records.csv"
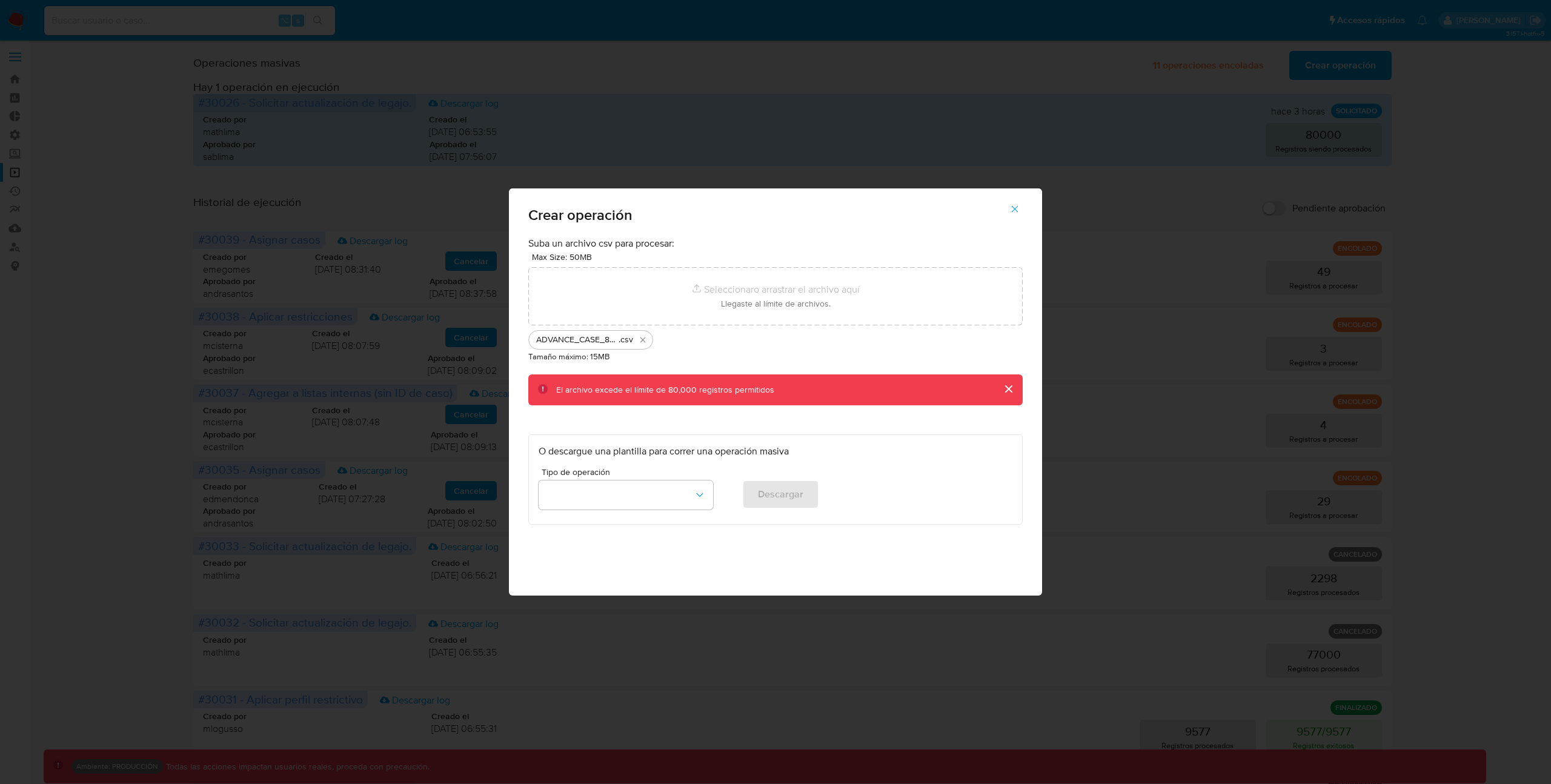
click at [1013, 207] on icon "button" at bounding box center [1015, 209] width 6 height 6
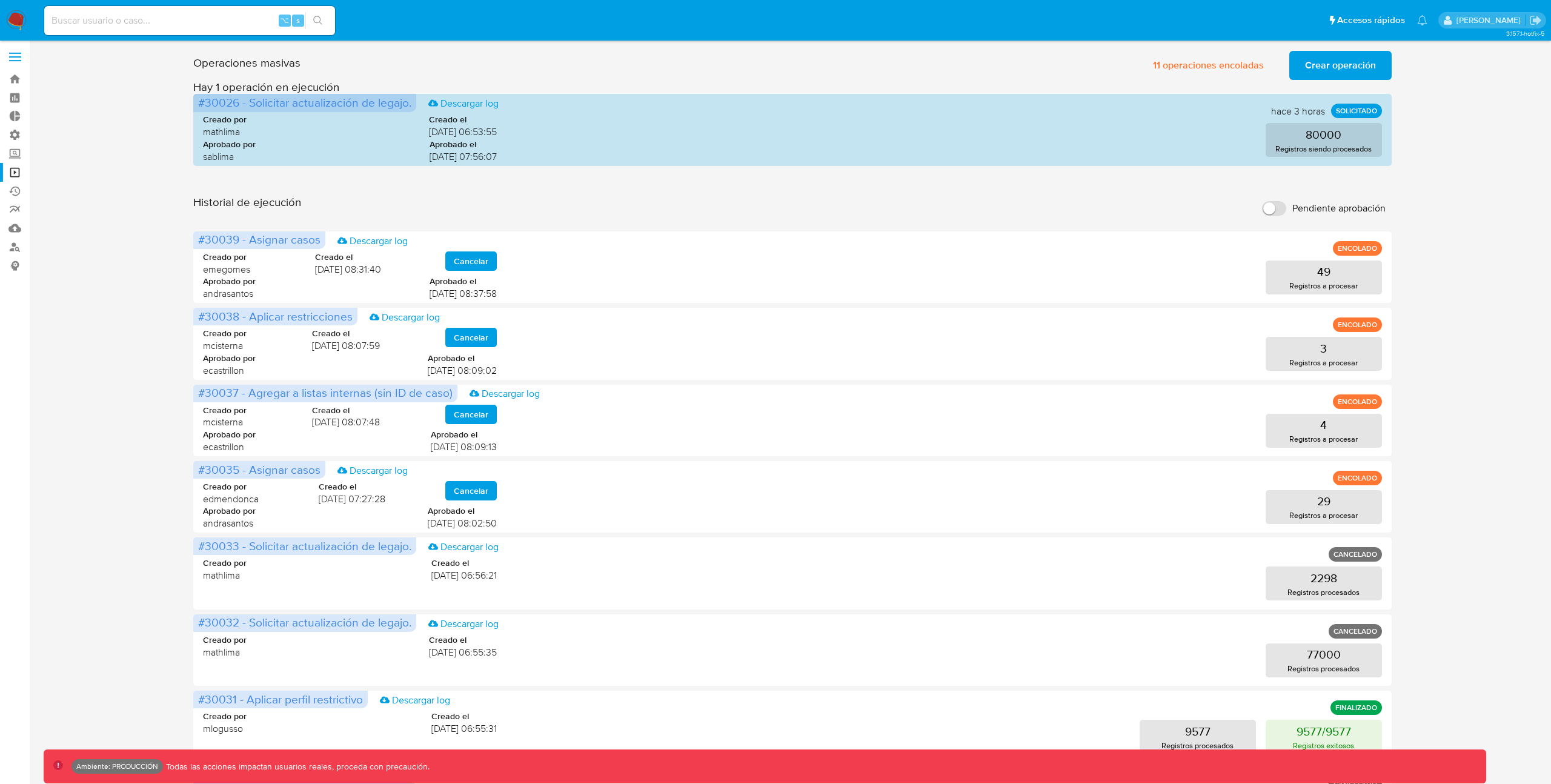
click at [1327, 62] on span "Crear operación" at bounding box center [1340, 65] width 71 height 27
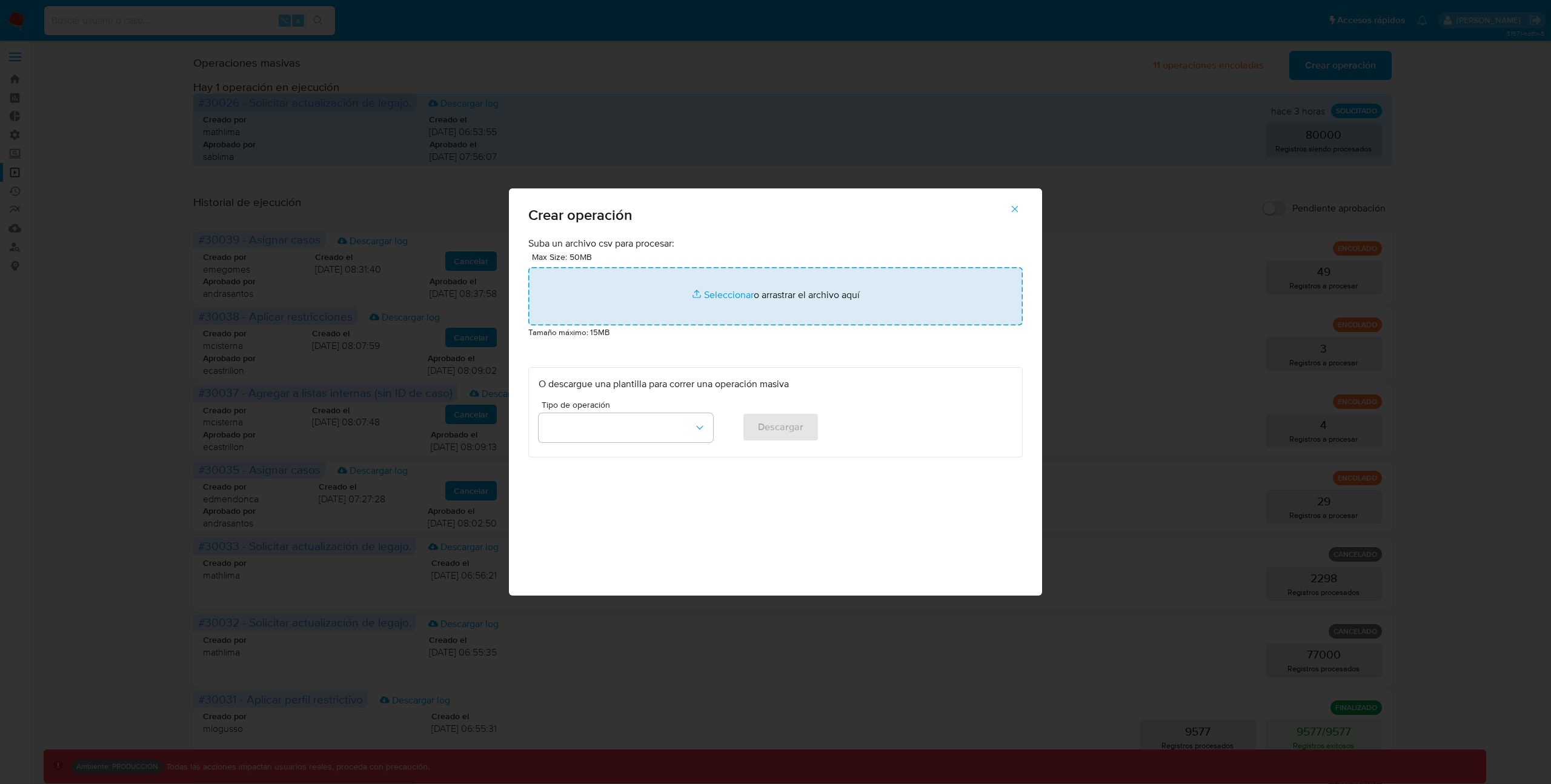
click at [709, 293] on input "file" at bounding box center [775, 296] width 494 height 58
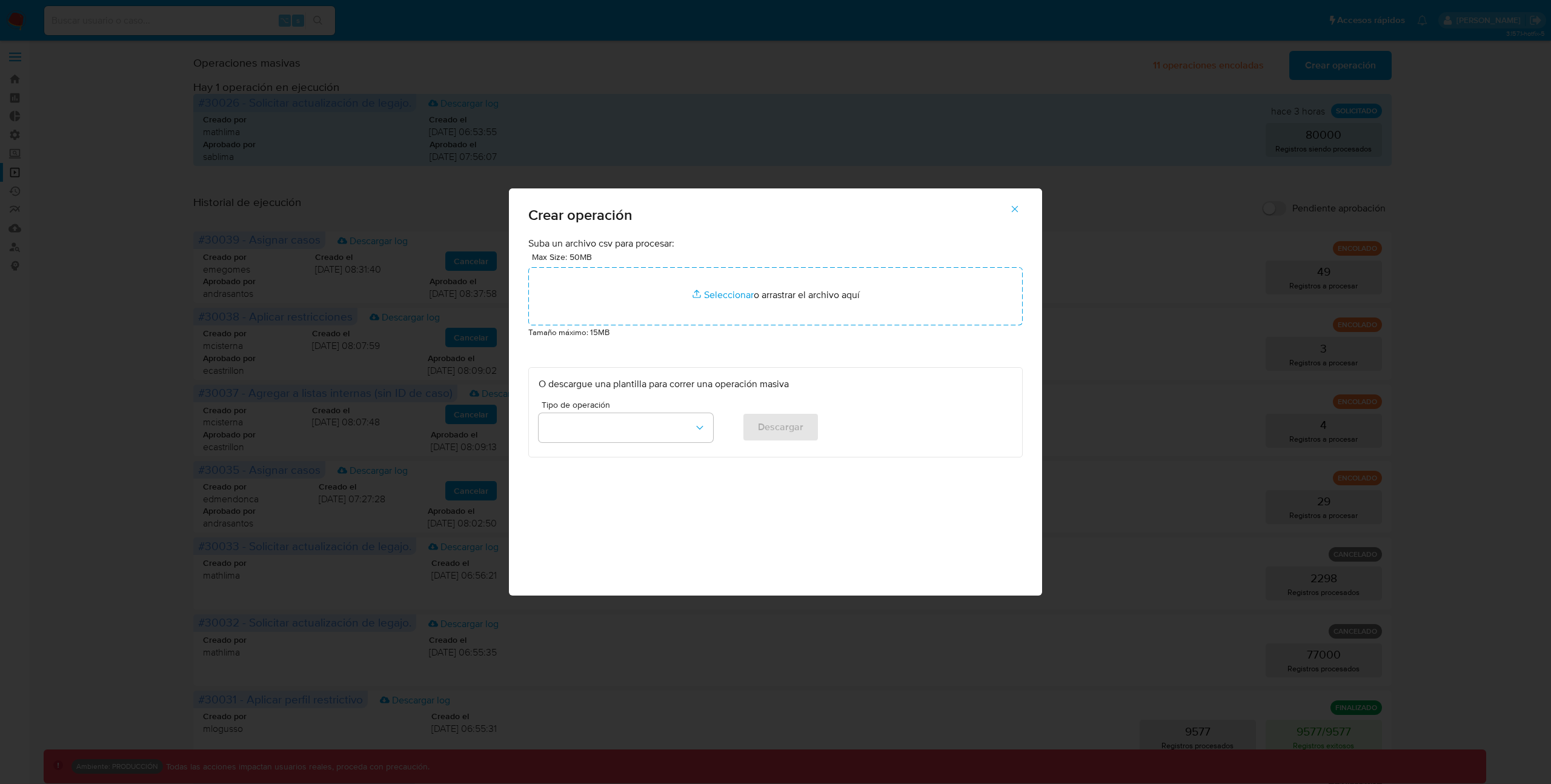
type input "C:\fakepath\ADVANCE_CASE_80000_records.csv"
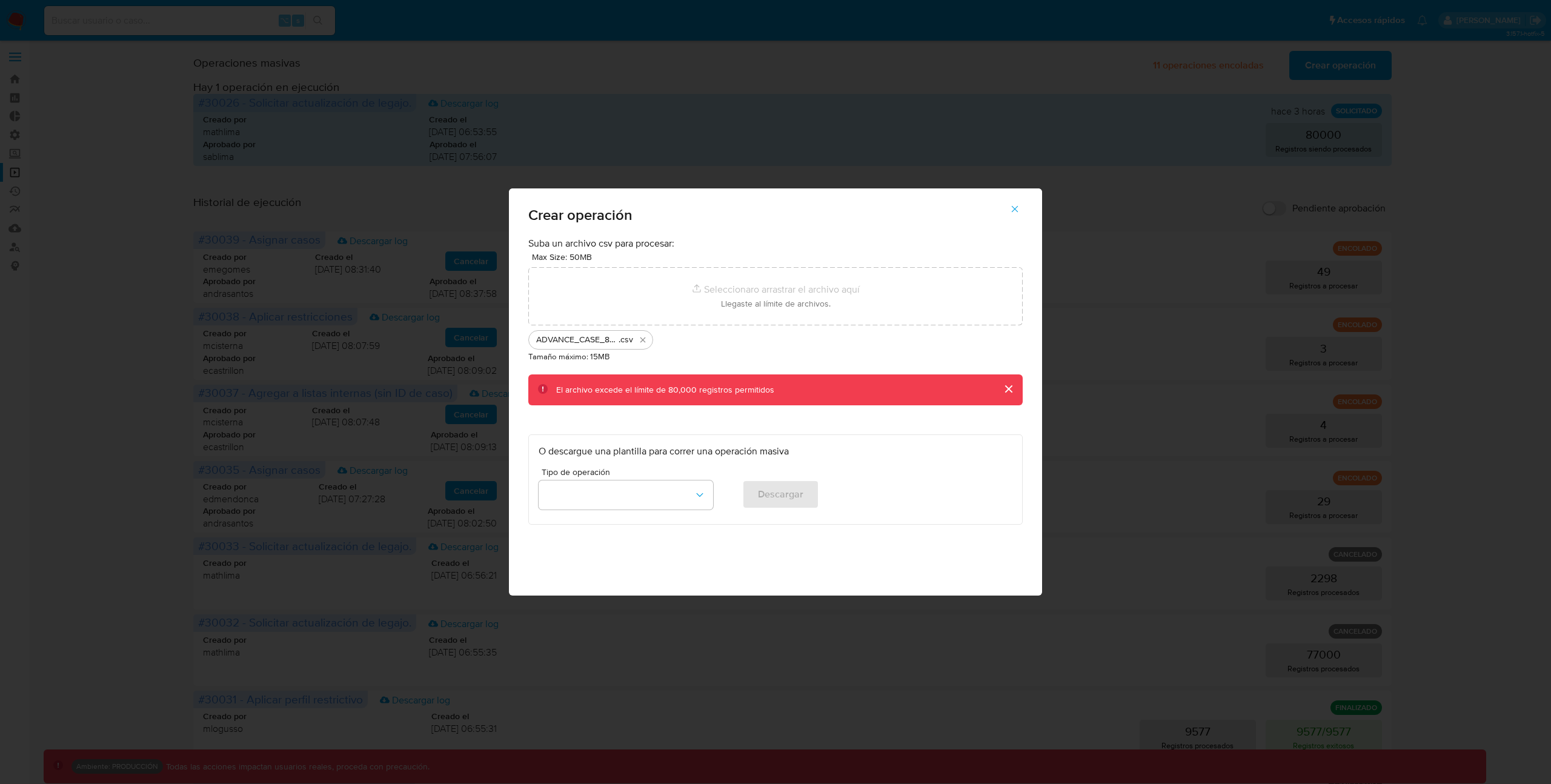
click at [1014, 209] on icon "button" at bounding box center [1014, 209] width 11 height 11
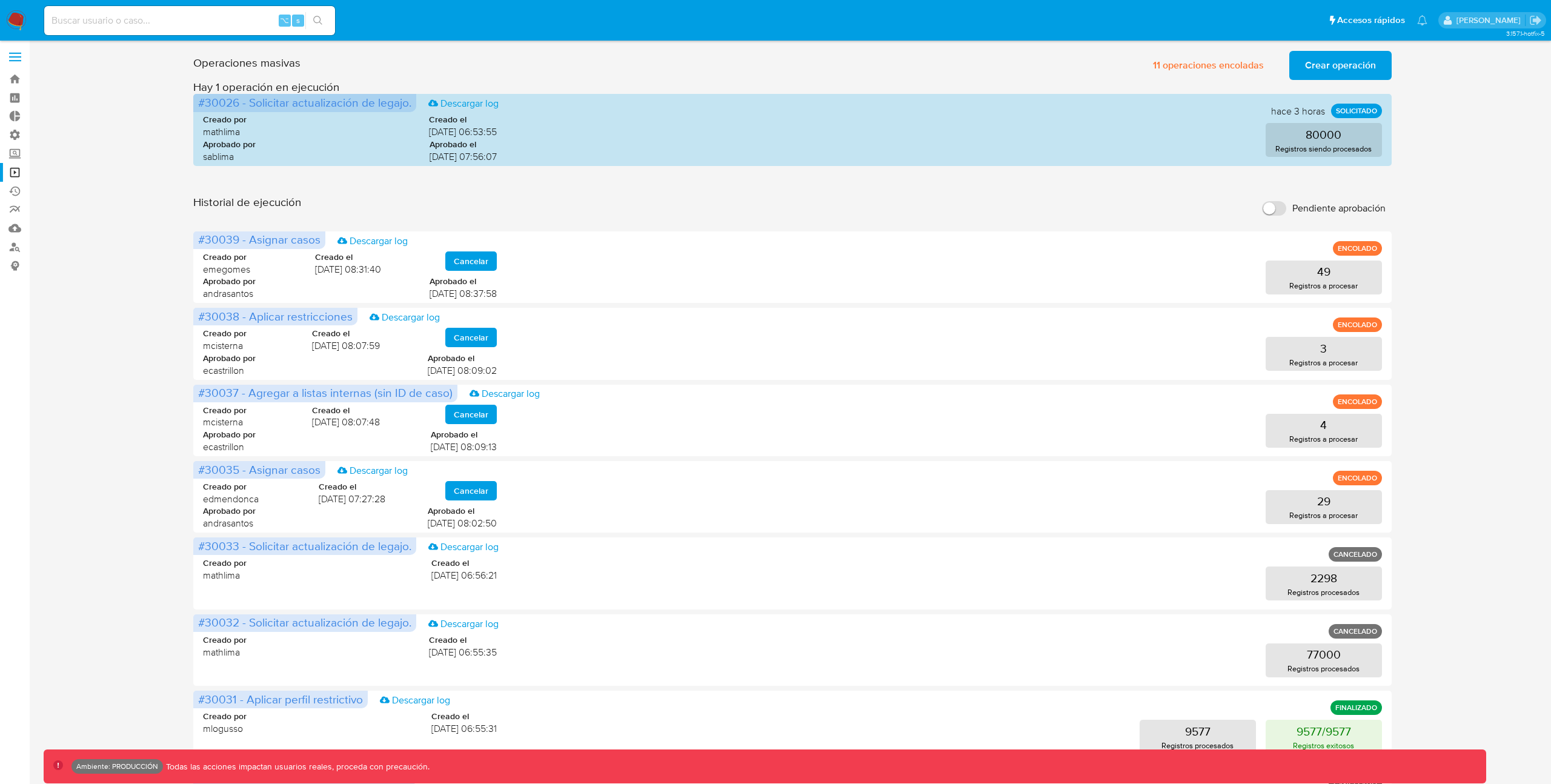
click at [1311, 67] on span "Crear operación" at bounding box center [1340, 65] width 71 height 27
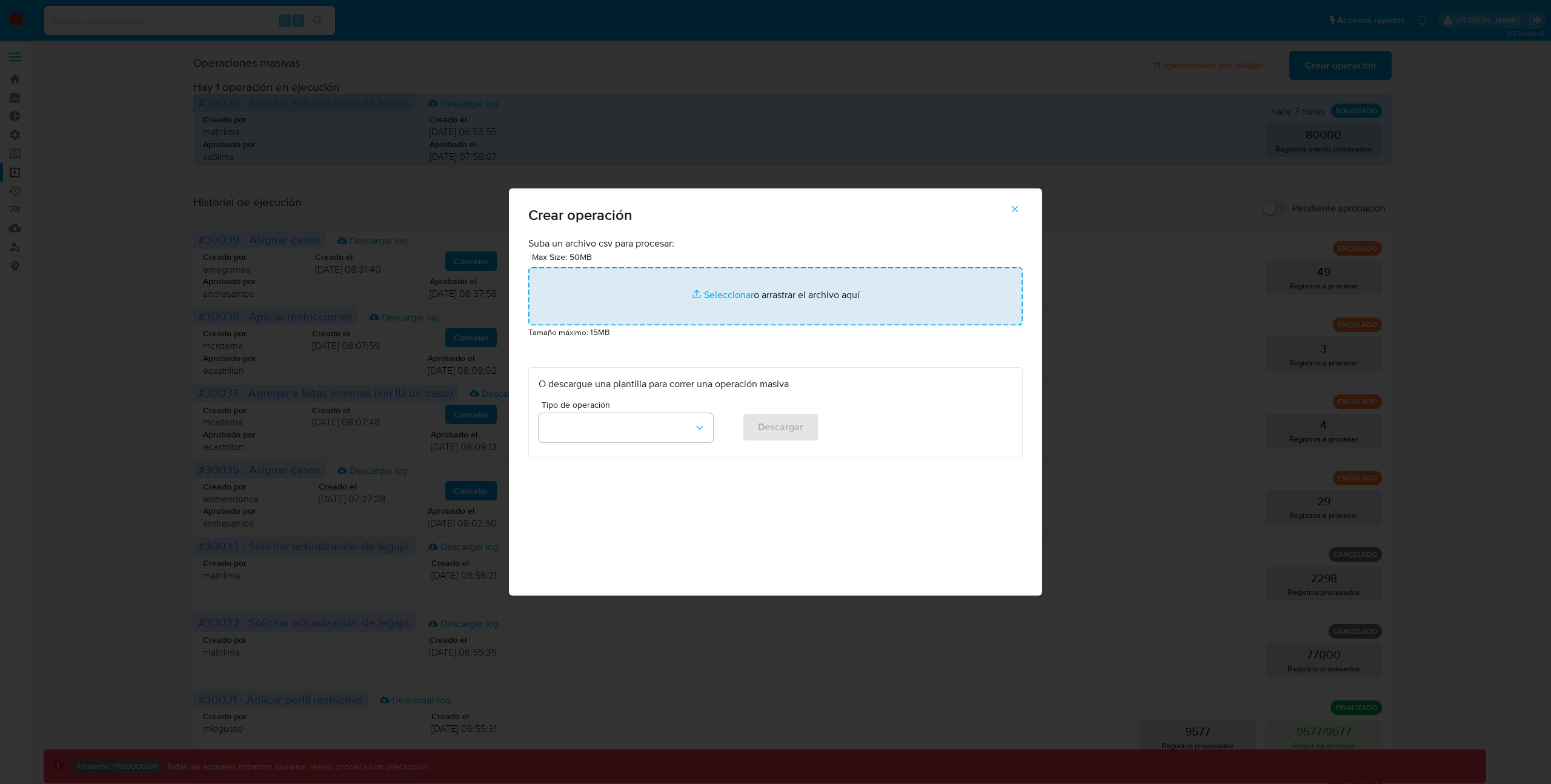
click at [724, 298] on input "file" at bounding box center [775, 296] width 494 height 58
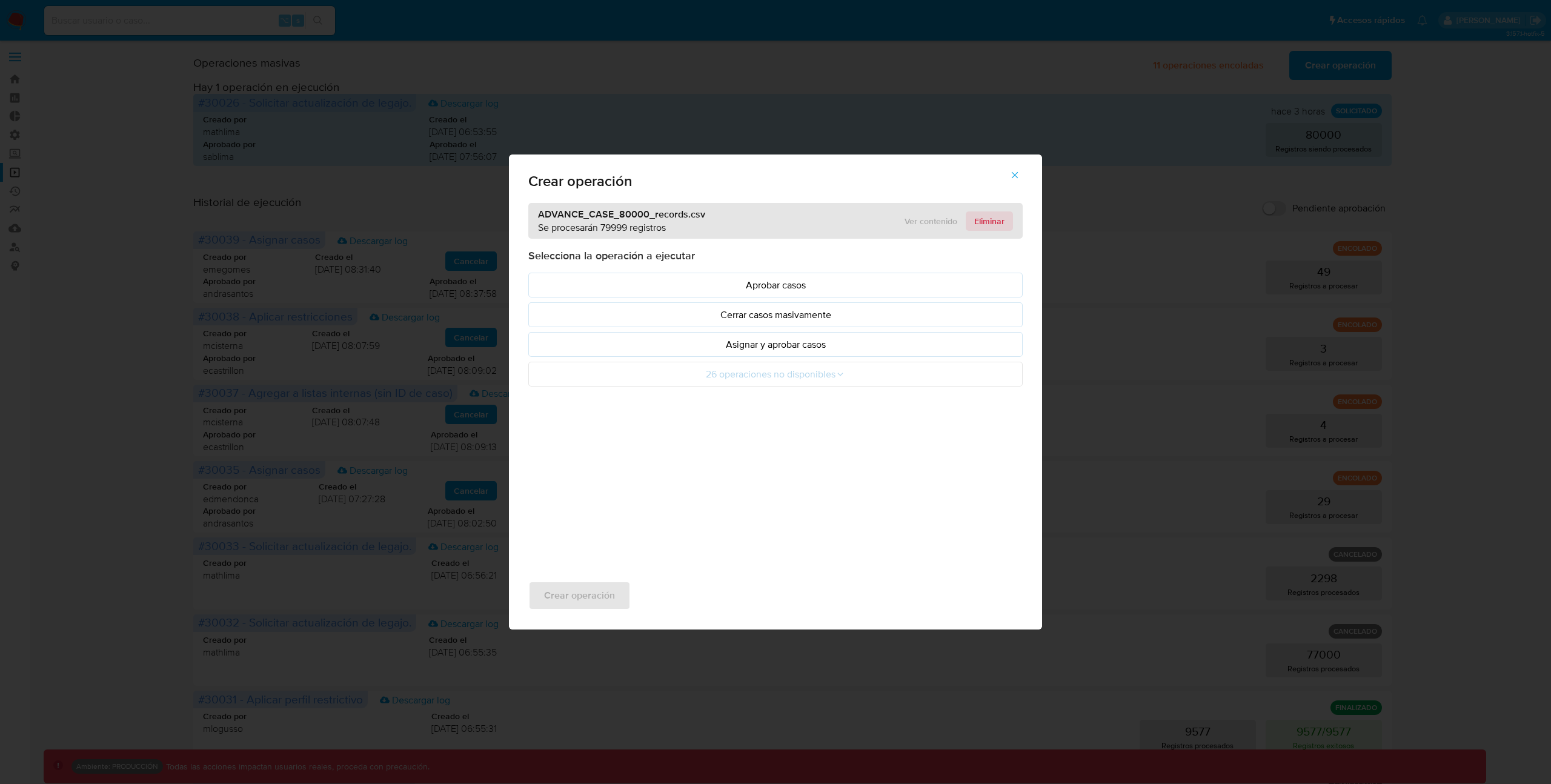
click at [991, 222] on span "Eliminar" at bounding box center [989, 221] width 31 height 17
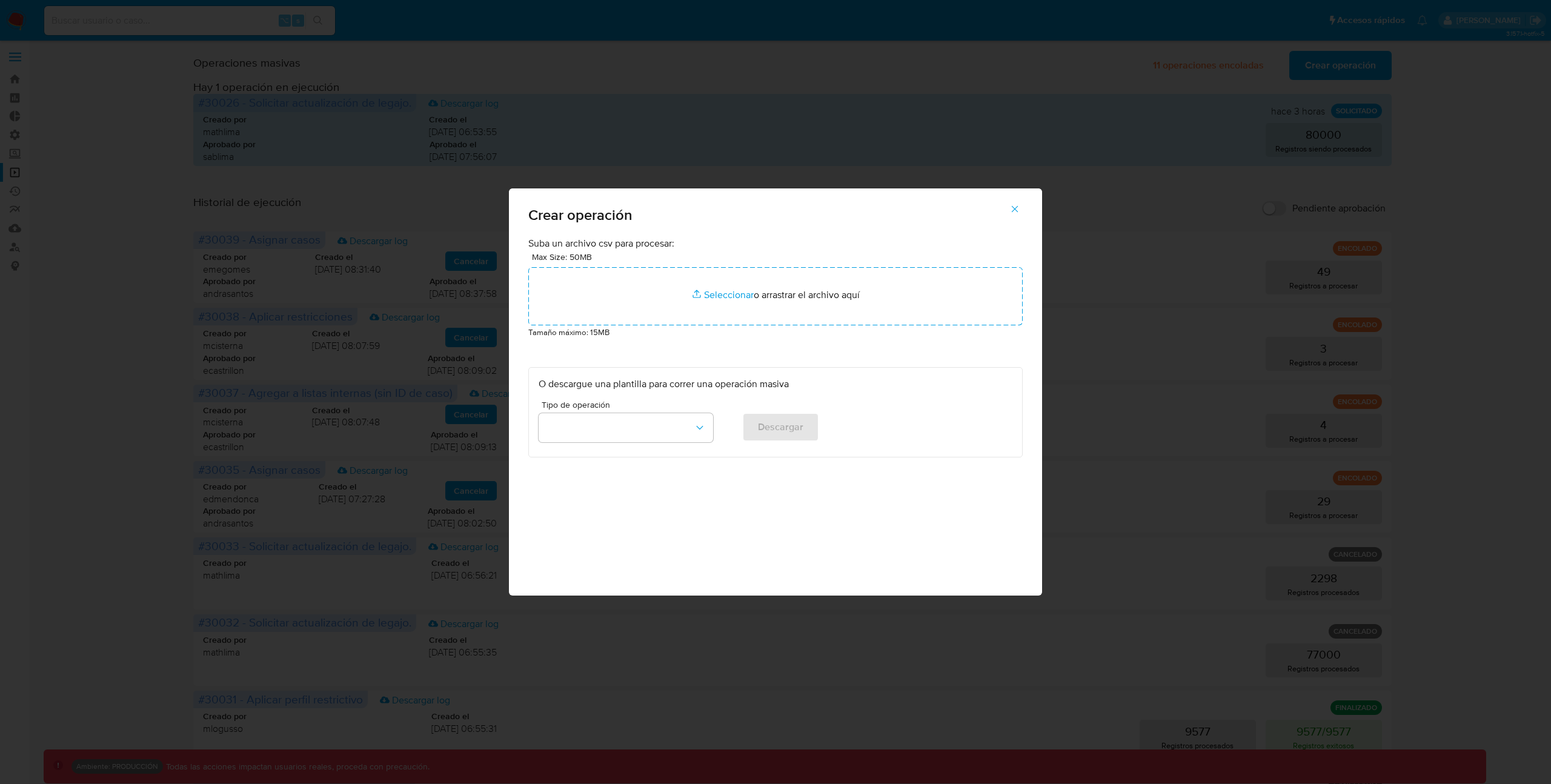
click at [1008, 209] on button "button" at bounding box center [1014, 209] width 43 height 29
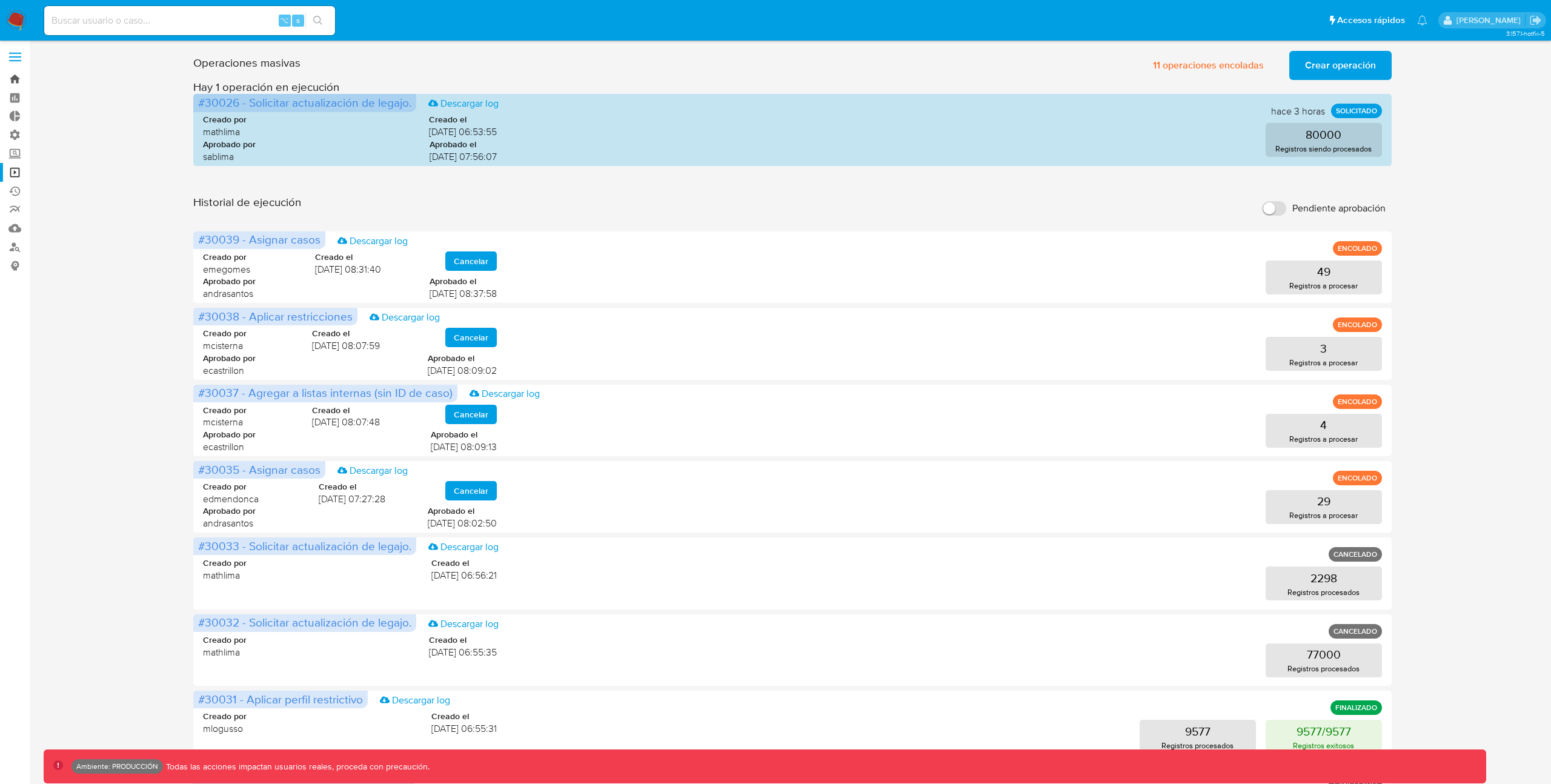
click at [13, 78] on link "Bandeja" at bounding box center [72, 79] width 144 height 19
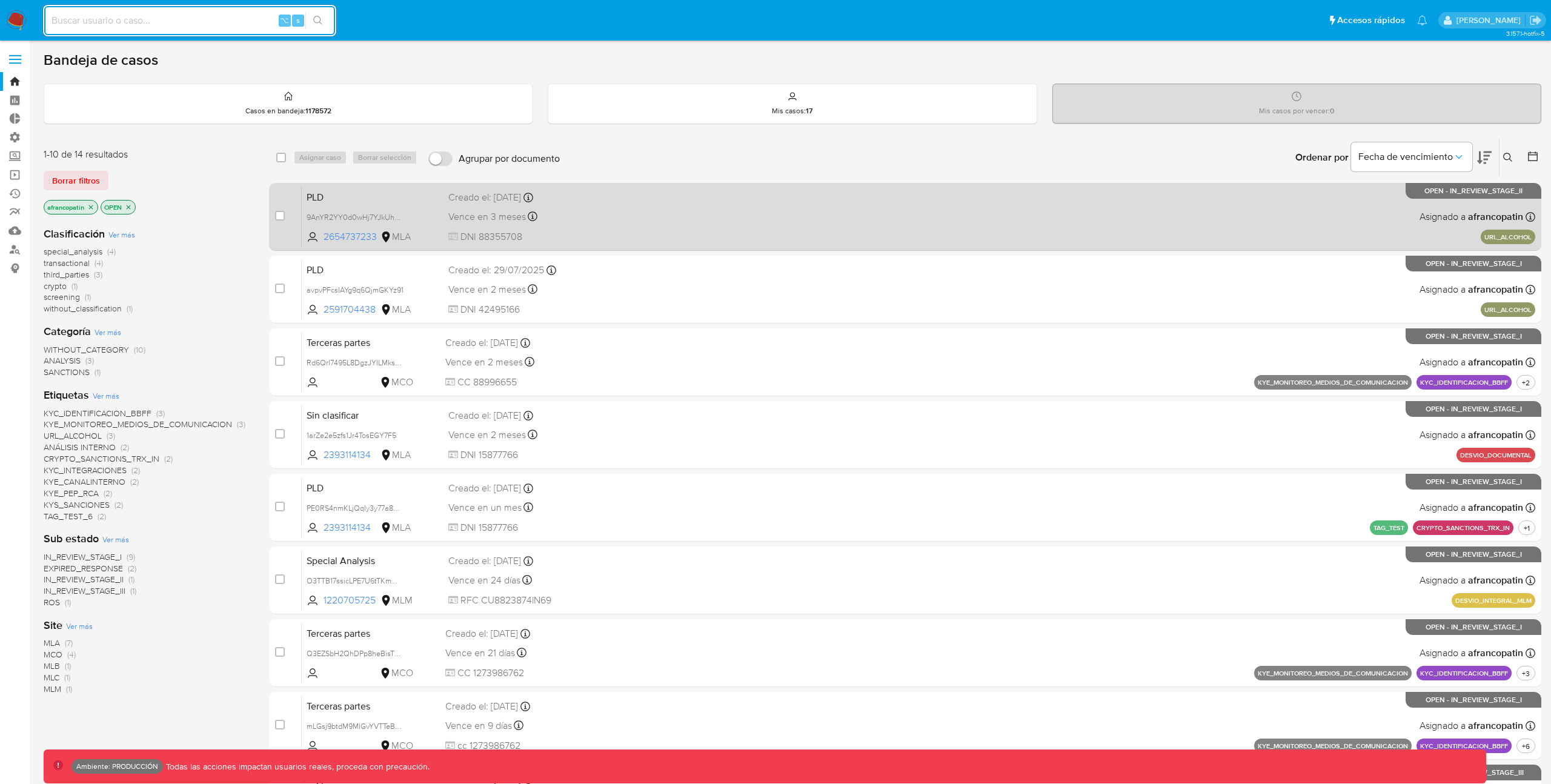
click at [373, 206] on div "PLD 9AnYR2YY0d0wHj7YJkUhClIp 2654737233 MLA Creado el: 29/08/2025 Creado el: 29…" at bounding box center [918, 216] width 1234 height 61
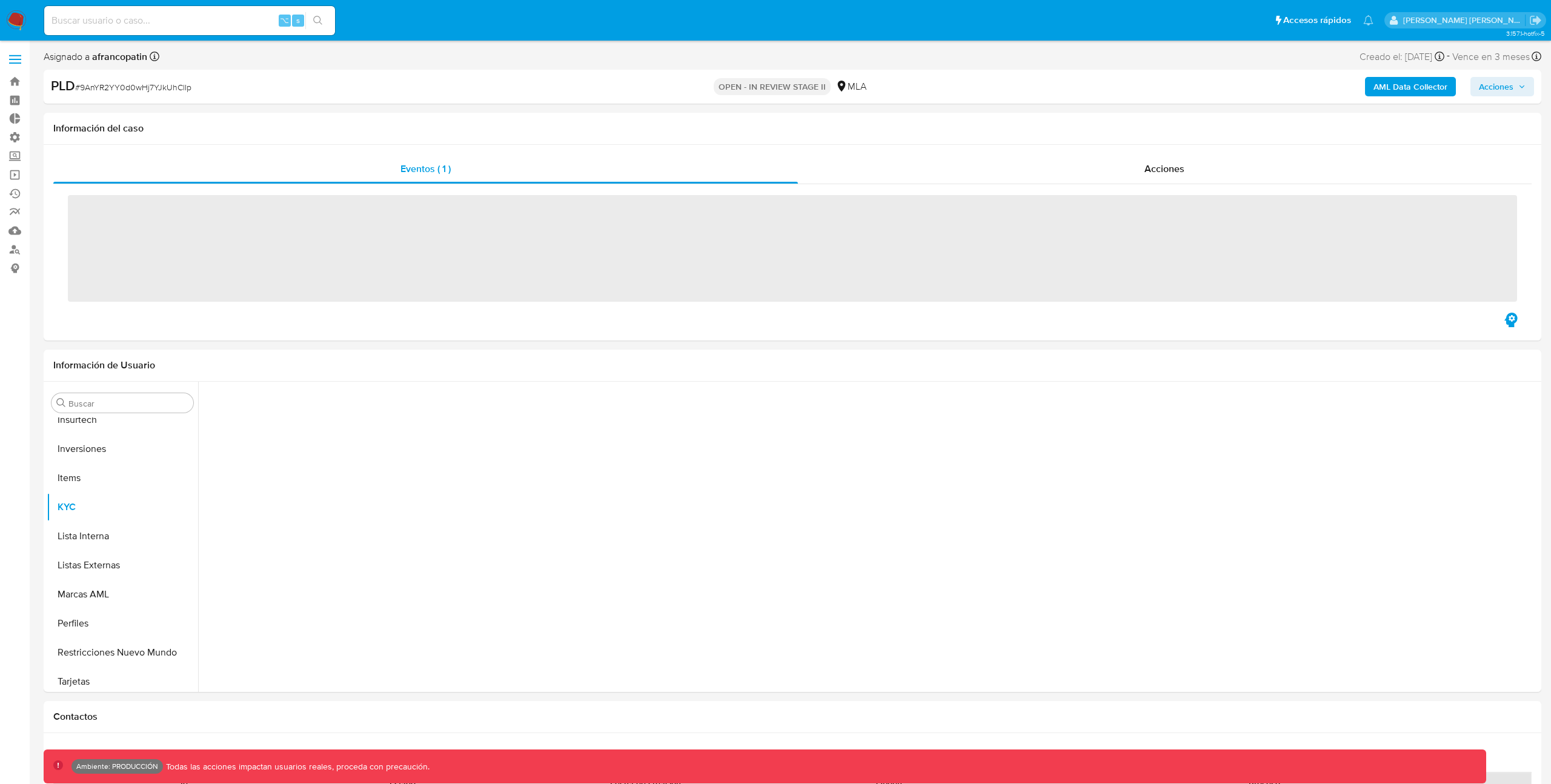
scroll to position [570, 0]
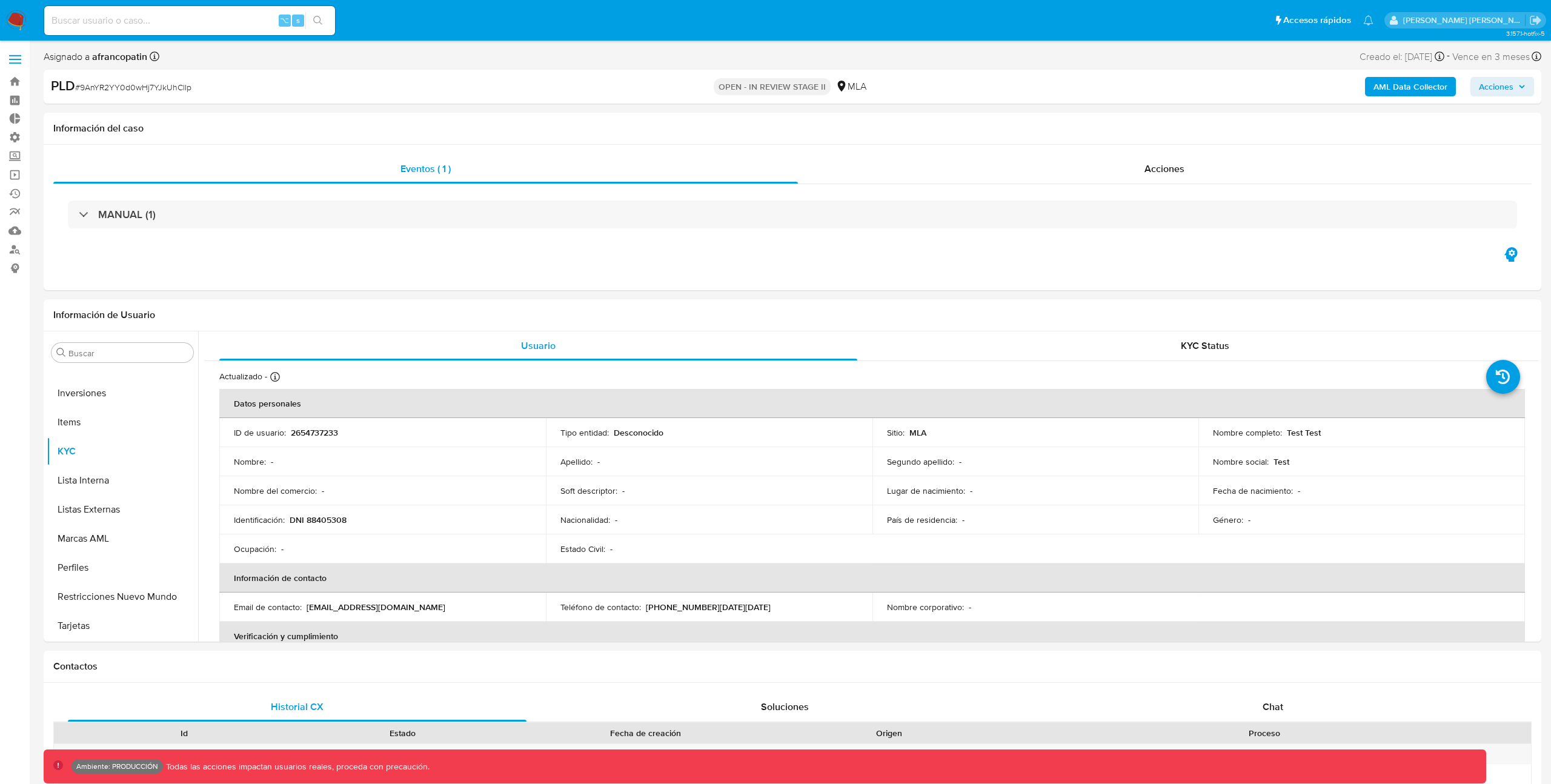
select select "10"
click at [13, 170] on link "Operaciones masivas" at bounding box center [72, 175] width 144 height 19
